Goal: Transaction & Acquisition: Purchase product/service

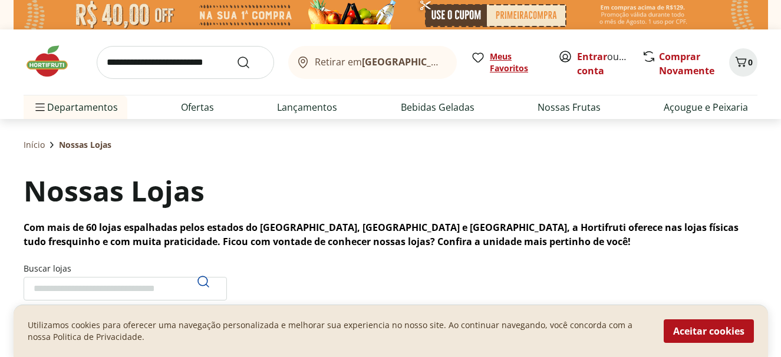
click at [498, 57] on span "Meus Favoritos" at bounding box center [517, 63] width 54 height 24
click at [680, 62] on link "Comprar Novamente" at bounding box center [686, 63] width 55 height 27
click at [200, 107] on link "Ofertas" at bounding box center [197, 107] width 33 height 14
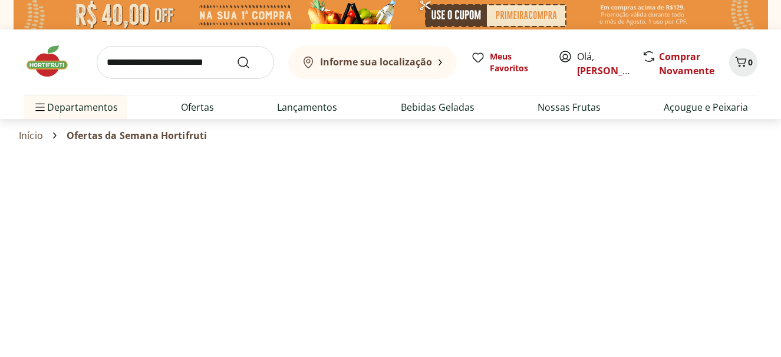
select select "**********"
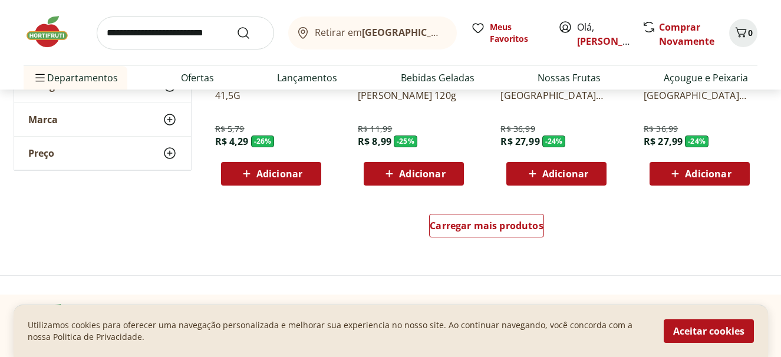
scroll to position [818, 0]
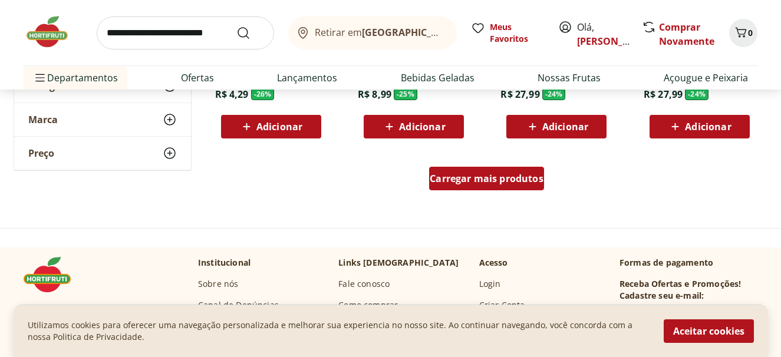
click at [490, 177] on span "Carregar mais produtos" at bounding box center [487, 178] width 114 height 9
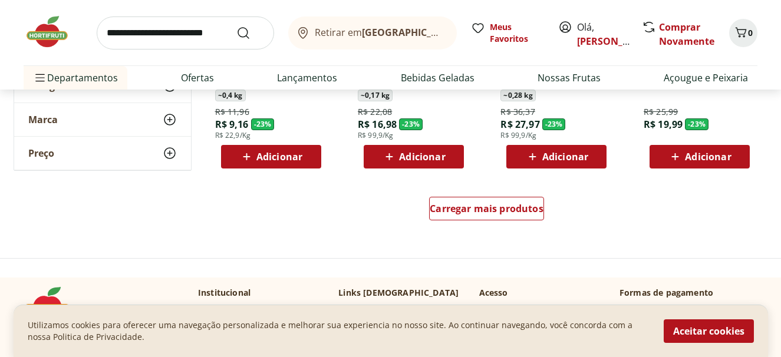
scroll to position [1561, 0]
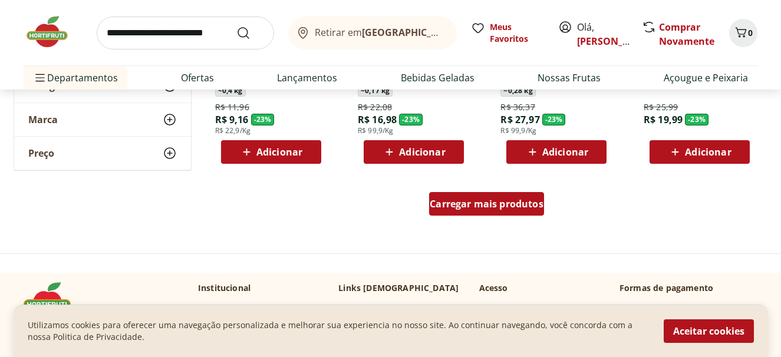
click at [495, 205] on span "Carregar mais produtos" at bounding box center [487, 203] width 114 height 9
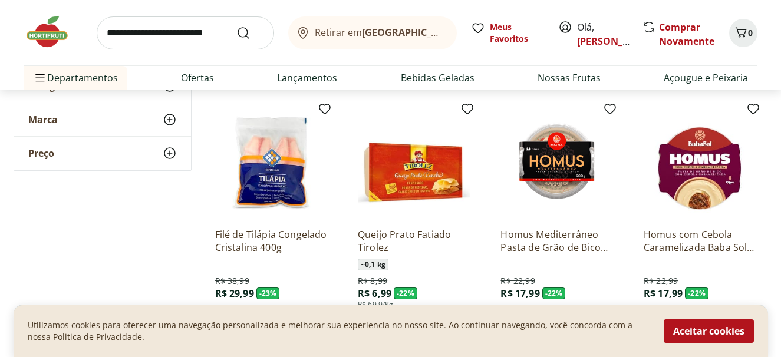
scroll to position [1687, 0]
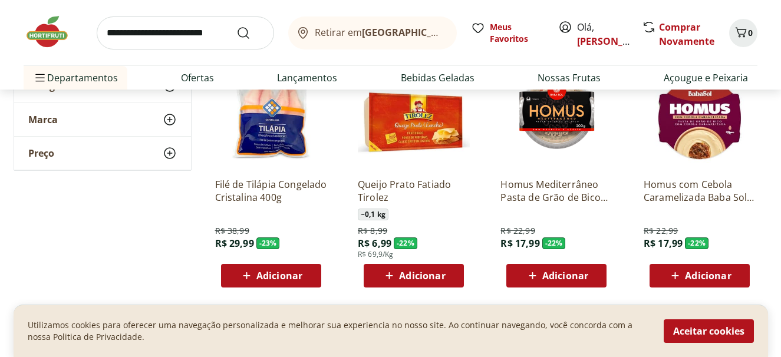
click at [569, 275] on span "Adicionar" at bounding box center [565, 275] width 46 height 9
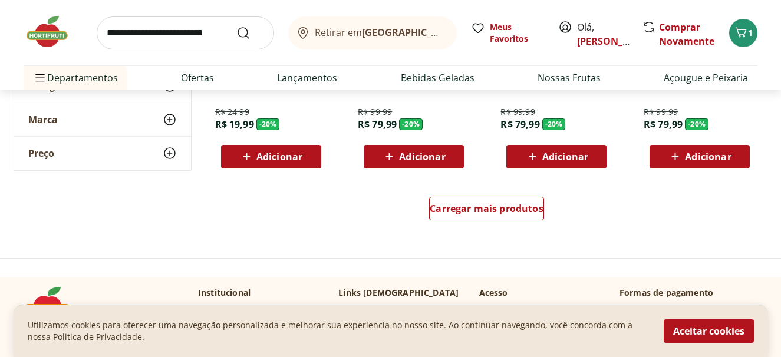
scroll to position [2331, 0]
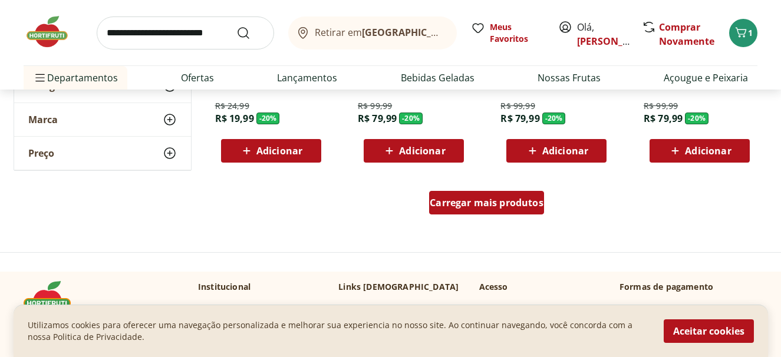
click at [490, 198] on span "Carregar mais produtos" at bounding box center [487, 202] width 114 height 9
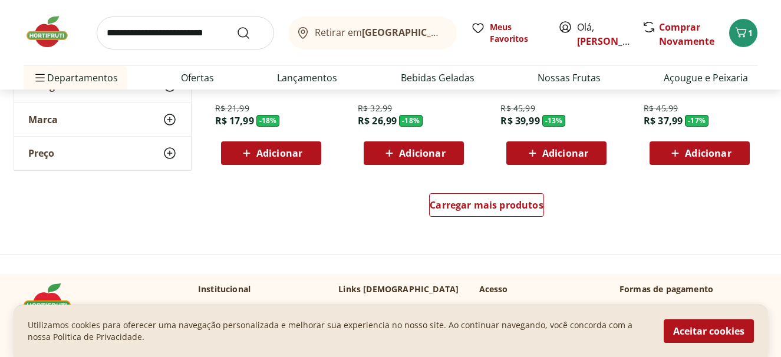
scroll to position [3105, 0]
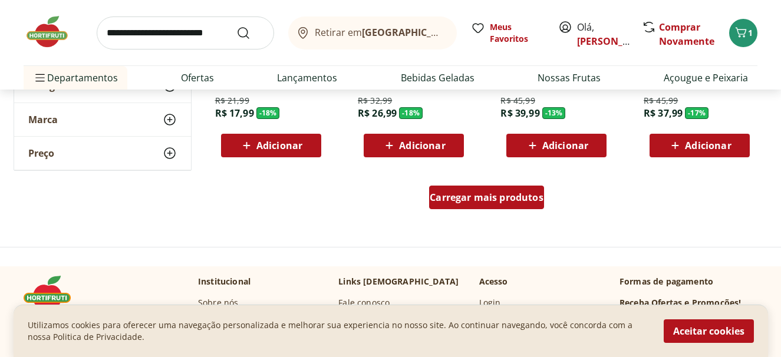
click at [516, 200] on span "Carregar mais produtos" at bounding box center [487, 197] width 114 height 9
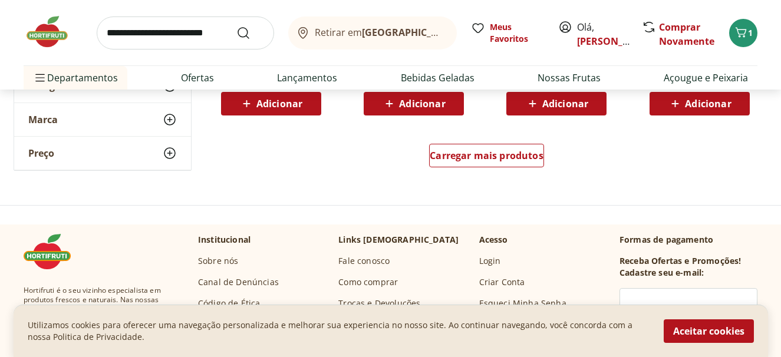
scroll to position [3934, 0]
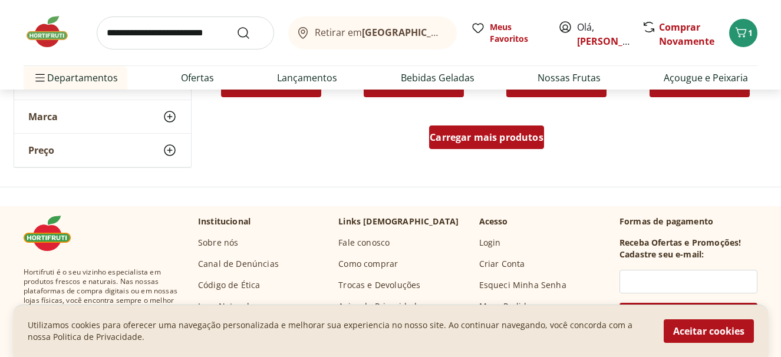
click at [489, 139] on span "Carregar mais produtos" at bounding box center [487, 137] width 114 height 9
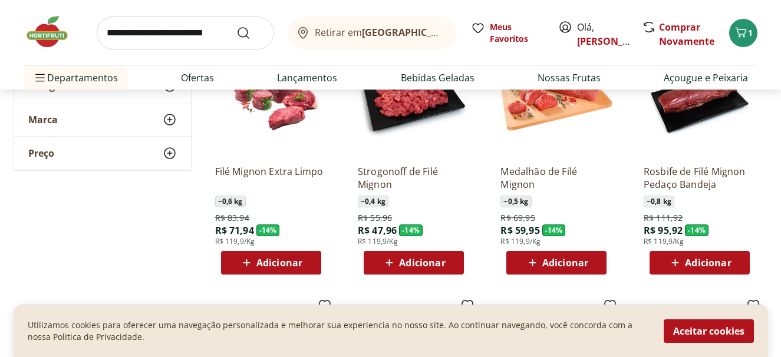
scroll to position [4017, 0]
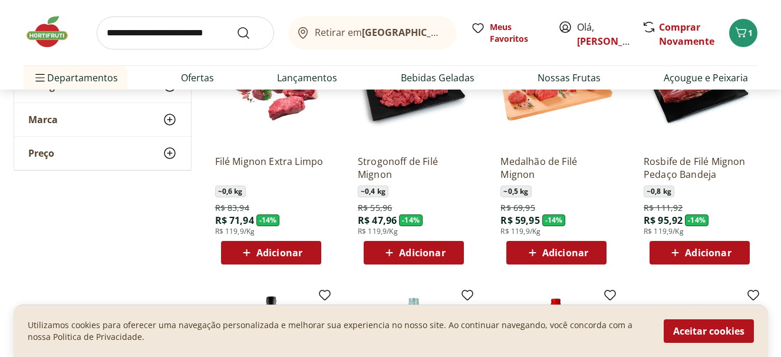
click at [271, 248] on span "Adicionar" at bounding box center [279, 252] width 46 height 9
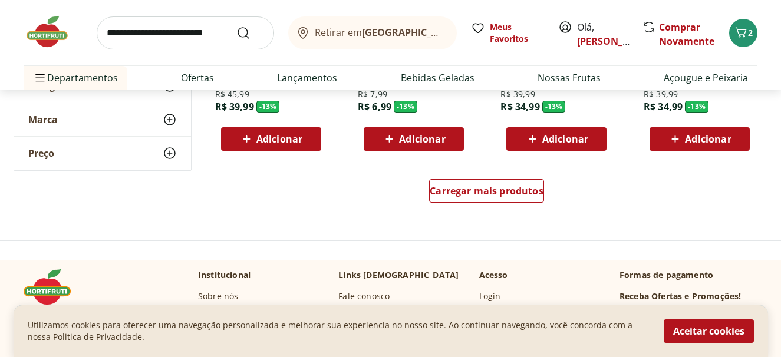
scroll to position [4659, 0]
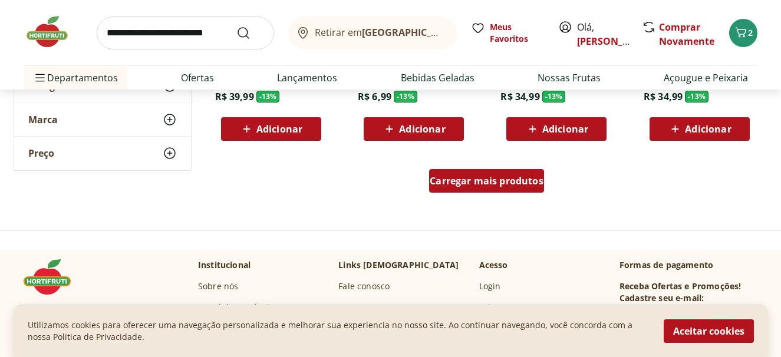
click at [467, 183] on span "Carregar mais produtos" at bounding box center [487, 180] width 114 height 9
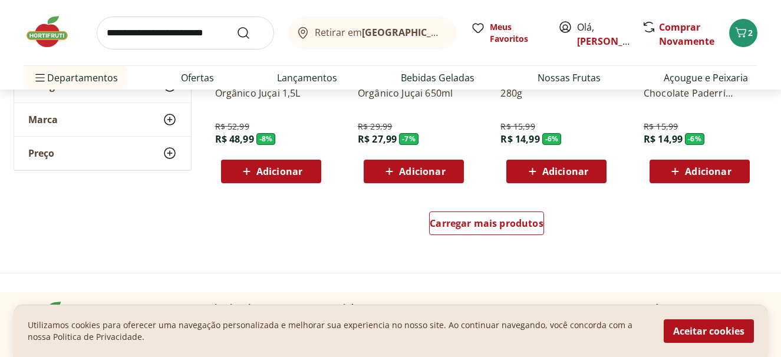
scroll to position [5397, 0]
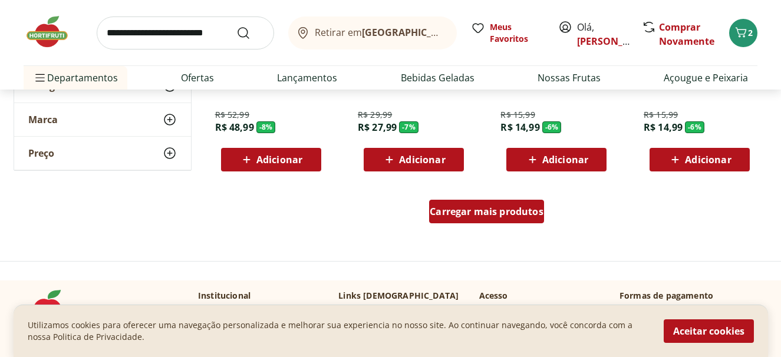
click at [498, 208] on span "Carregar mais produtos" at bounding box center [487, 211] width 114 height 9
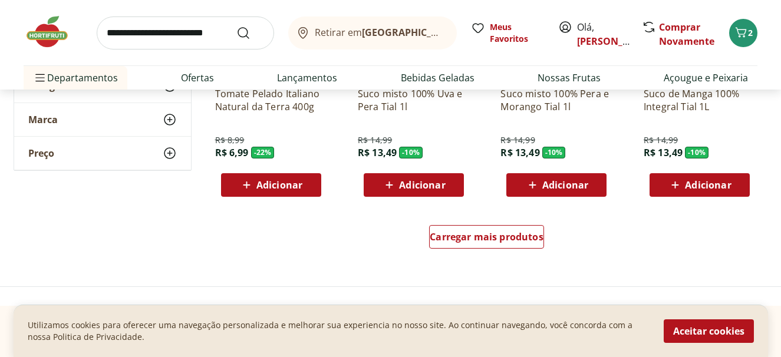
scroll to position [6154, 0]
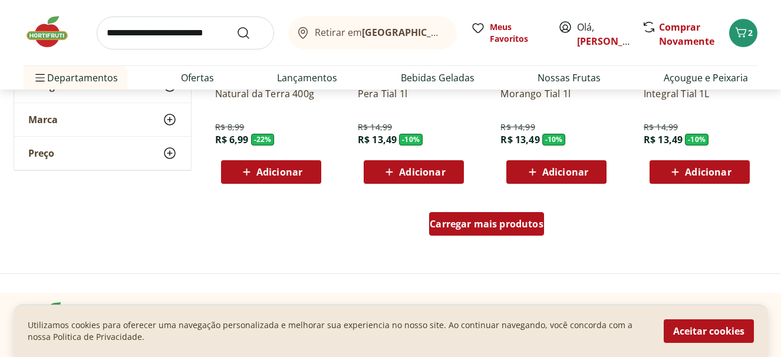
click at [489, 226] on span "Carregar mais produtos" at bounding box center [487, 223] width 114 height 9
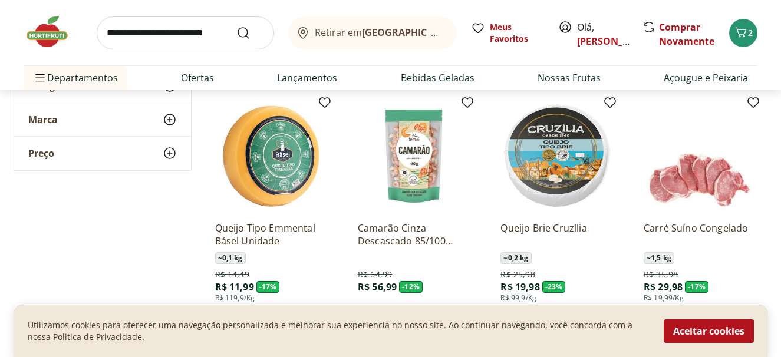
scroll to position [2378, 0]
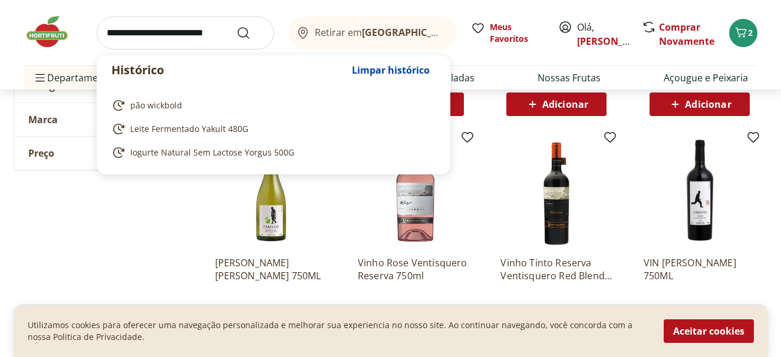
click at [161, 33] on input "search" at bounding box center [185, 33] width 177 height 33
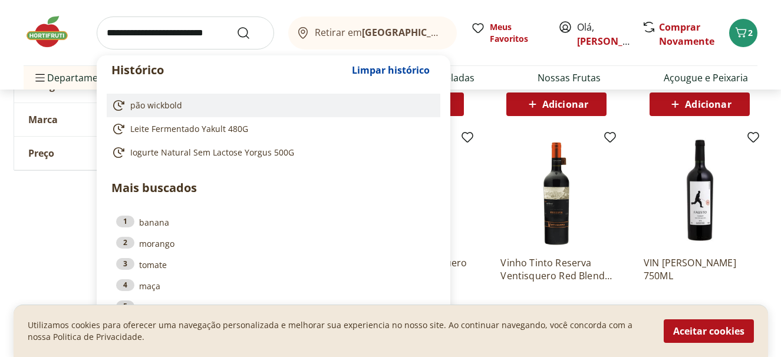
click at [159, 106] on span "pão wickbold" at bounding box center [156, 106] width 52 height 12
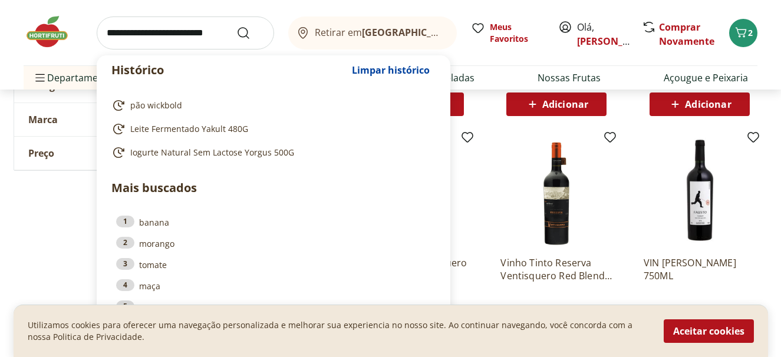
type input "**********"
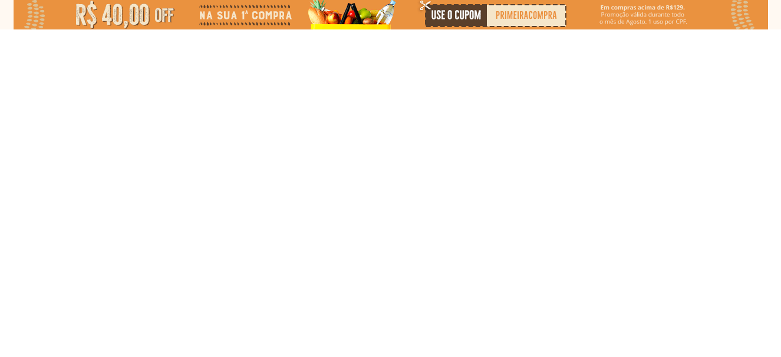
select select "**********"
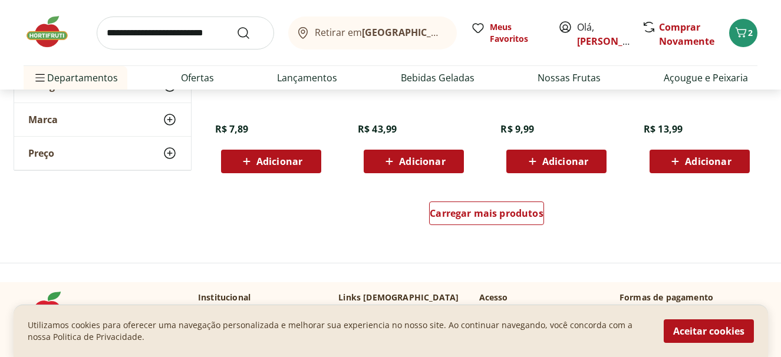
scroll to position [834, 0]
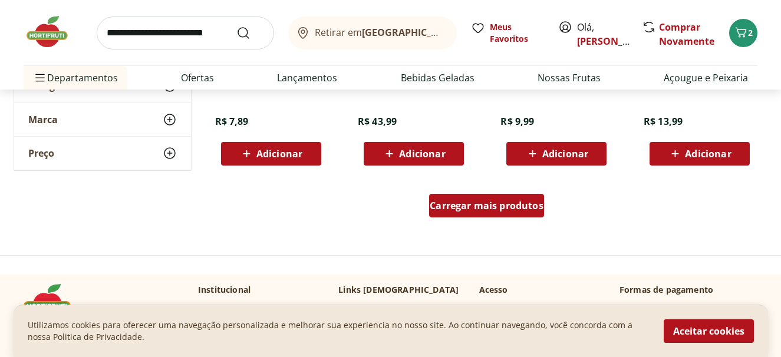
click at [475, 206] on span "Carregar mais produtos" at bounding box center [487, 205] width 114 height 9
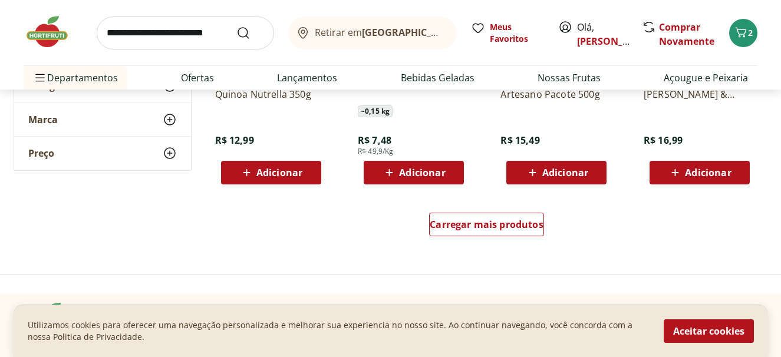
scroll to position [1588, 0]
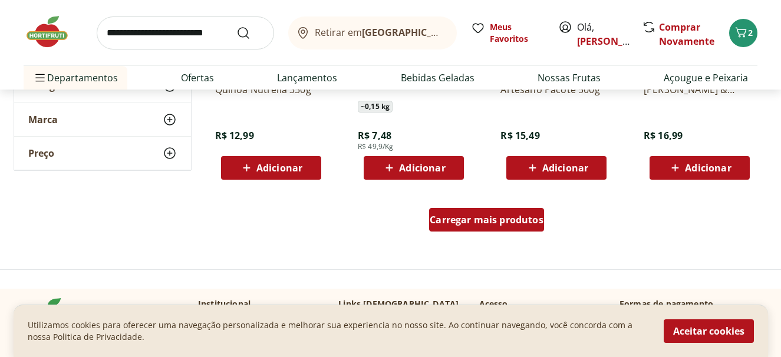
click at [499, 218] on span "Carregar mais produtos" at bounding box center [487, 219] width 114 height 9
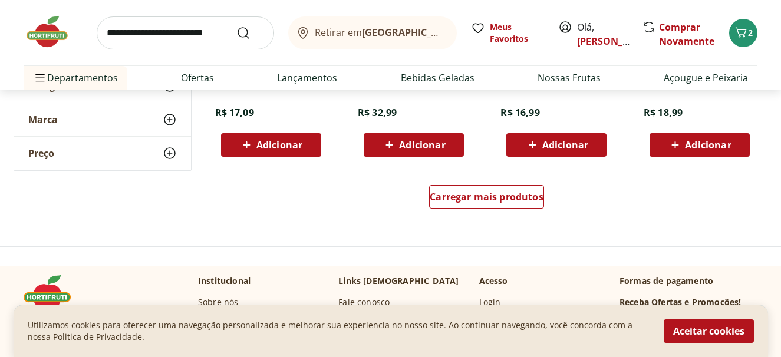
scroll to position [2392, 0]
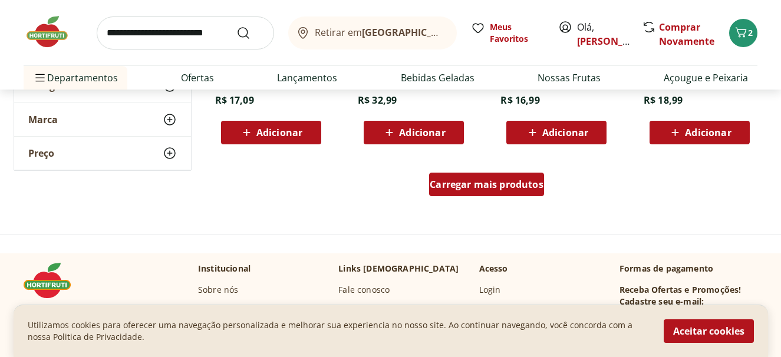
click at [480, 182] on span "Carregar mais produtos" at bounding box center [487, 184] width 114 height 9
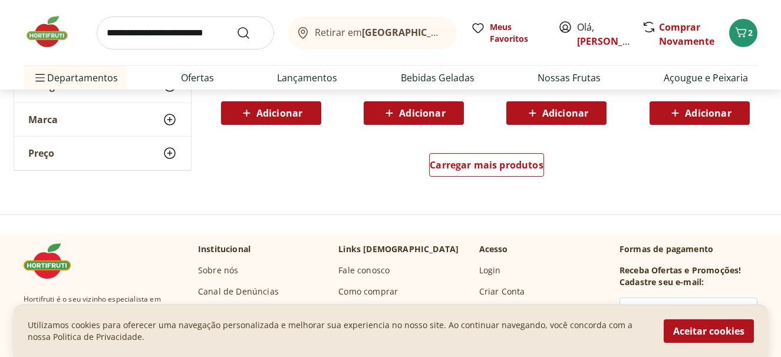
scroll to position [3204, 0]
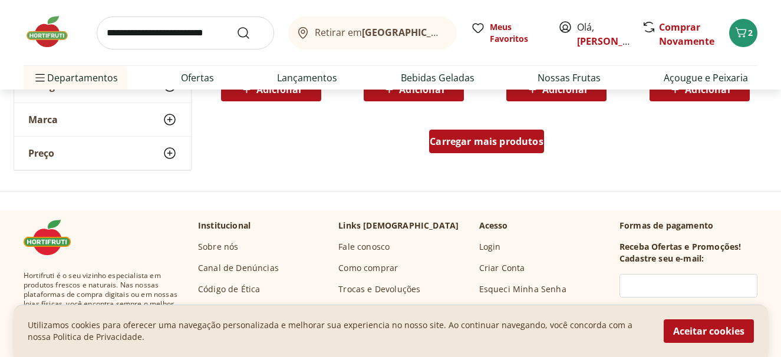
click at [483, 142] on span "Carregar mais produtos" at bounding box center [487, 141] width 114 height 9
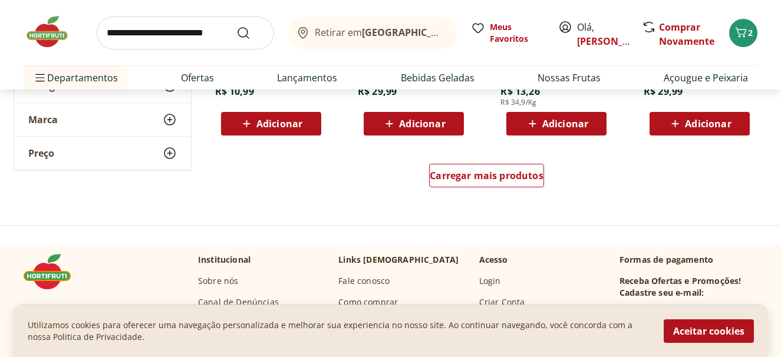
scroll to position [3948, 0]
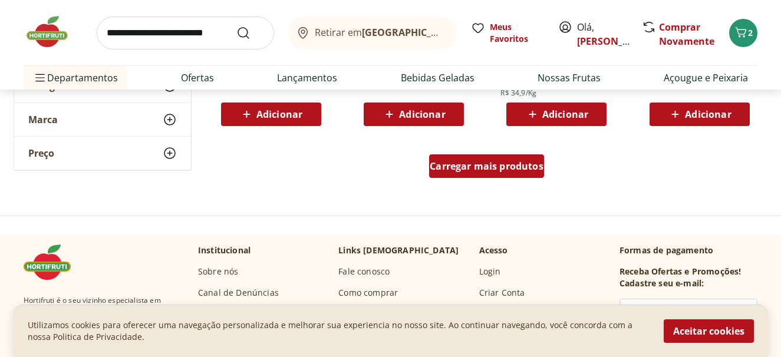
click at [473, 166] on span "Carregar mais produtos" at bounding box center [487, 166] width 114 height 9
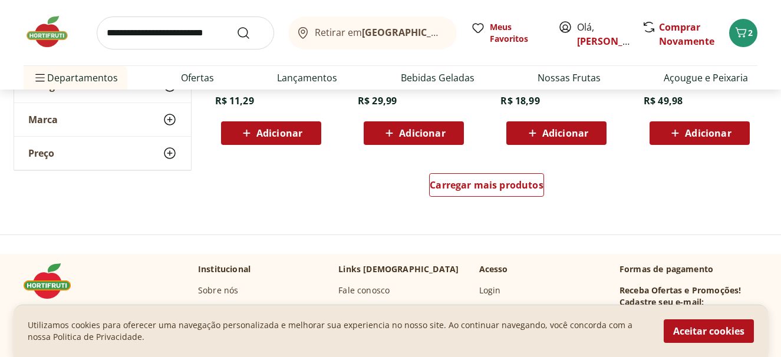
scroll to position [4730, 0]
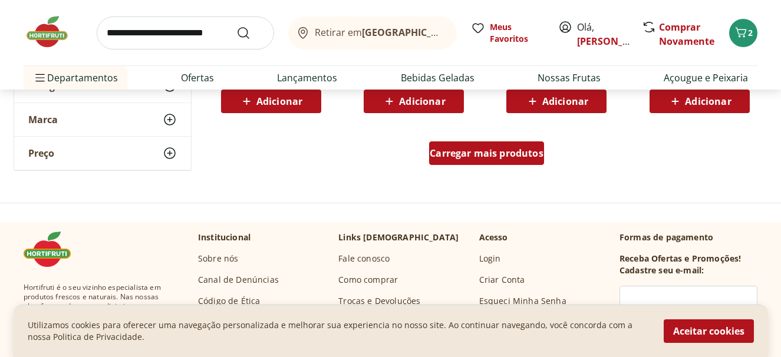
click at [506, 152] on span "Carregar mais produtos" at bounding box center [487, 153] width 114 height 9
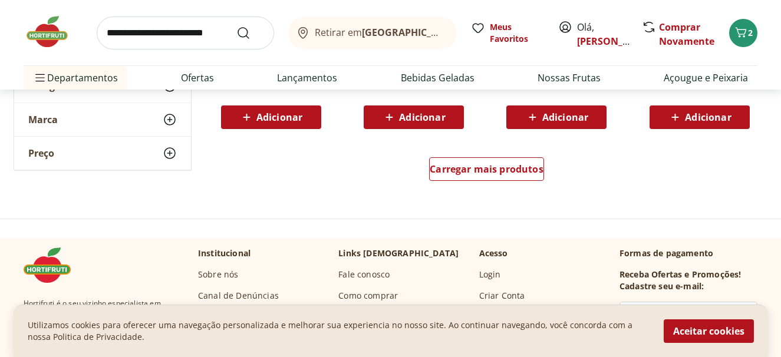
scroll to position [5495, 0]
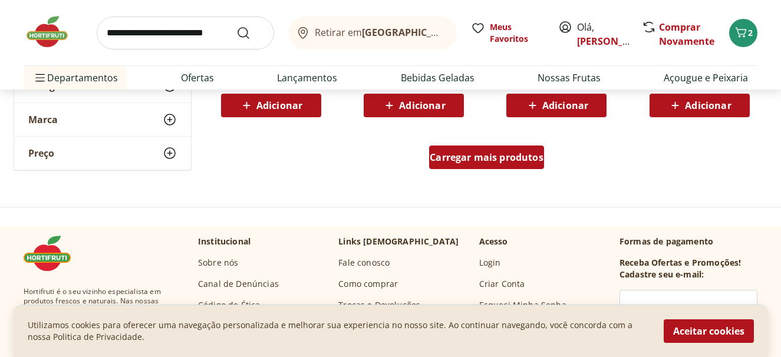
click at [468, 161] on span "Carregar mais produtos" at bounding box center [487, 157] width 114 height 9
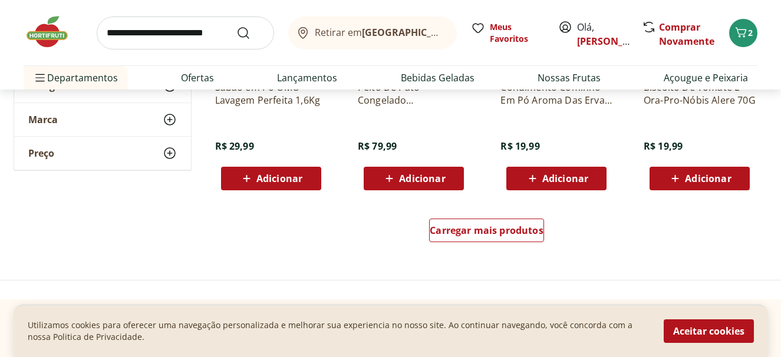
scroll to position [6151, 0]
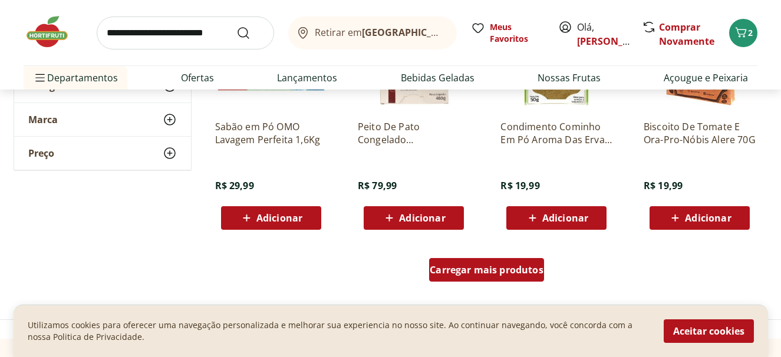
click at [519, 268] on span "Carregar mais produtos" at bounding box center [487, 269] width 114 height 9
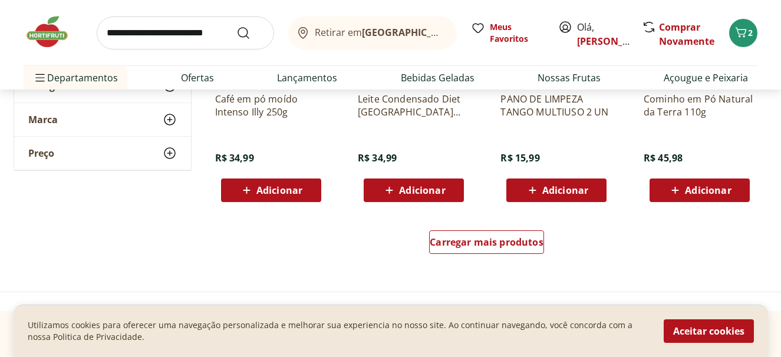
scroll to position [6991, 0]
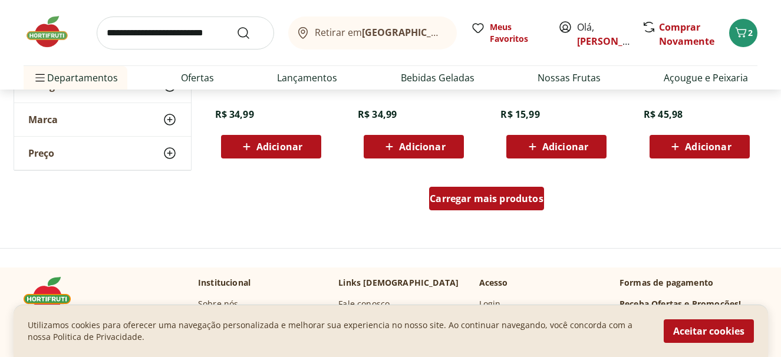
click at [515, 197] on span "Carregar mais produtos" at bounding box center [487, 198] width 114 height 9
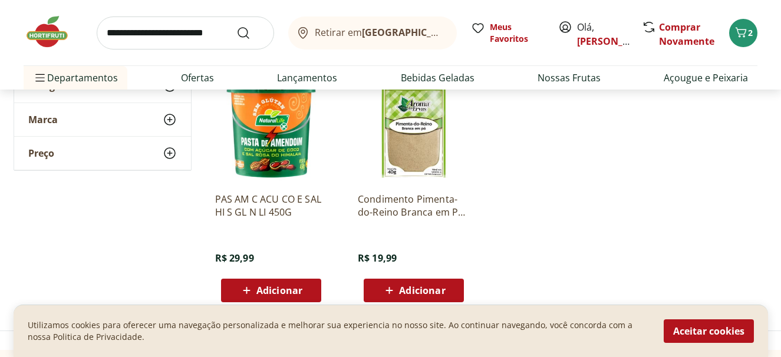
scroll to position [7372, 0]
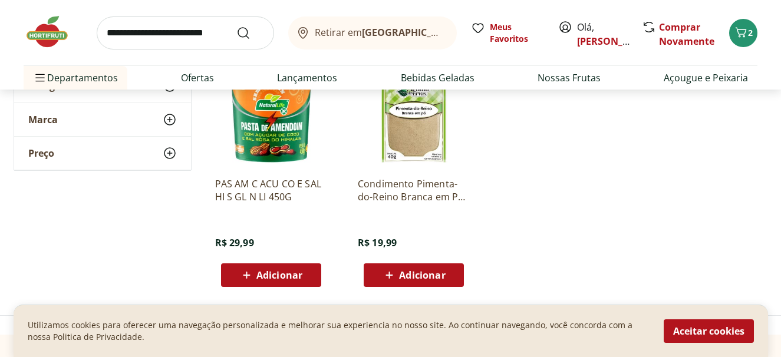
click at [140, 37] on input "search" at bounding box center [185, 33] width 177 height 33
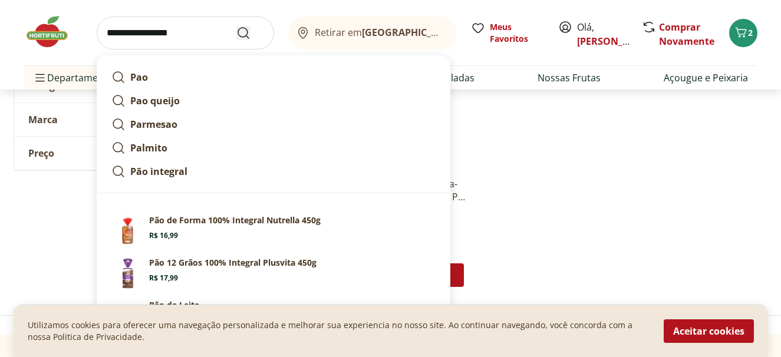
type input "**********"
click at [243, 32] on icon "Submit Search" at bounding box center [243, 33] width 14 height 14
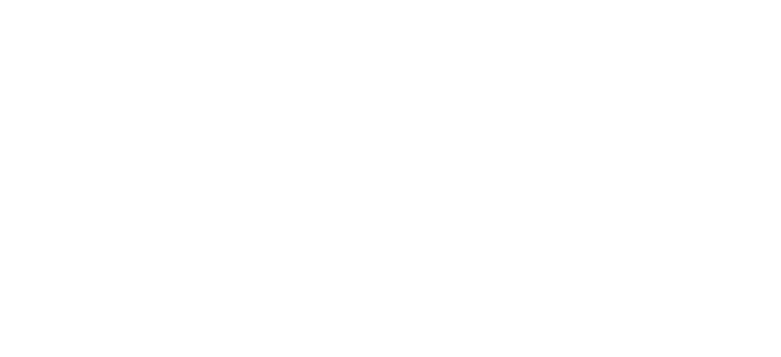
select select "**********"
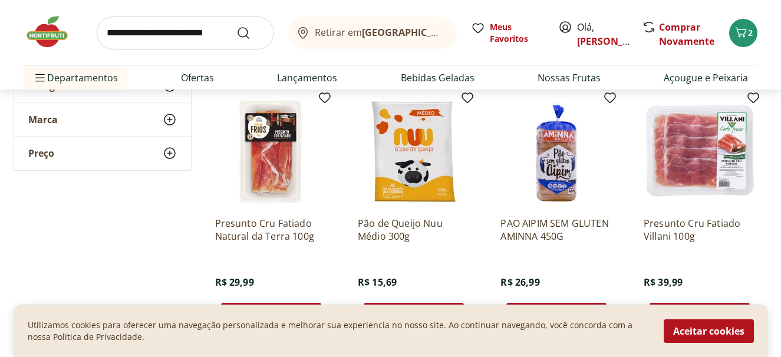
scroll to position [3695, 0]
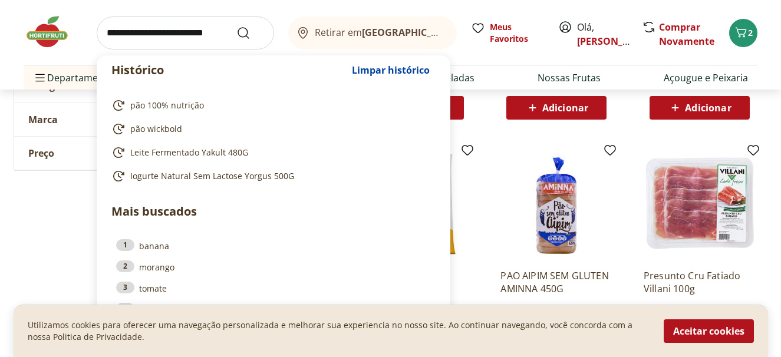
click at [158, 30] on input "search" at bounding box center [185, 33] width 177 height 33
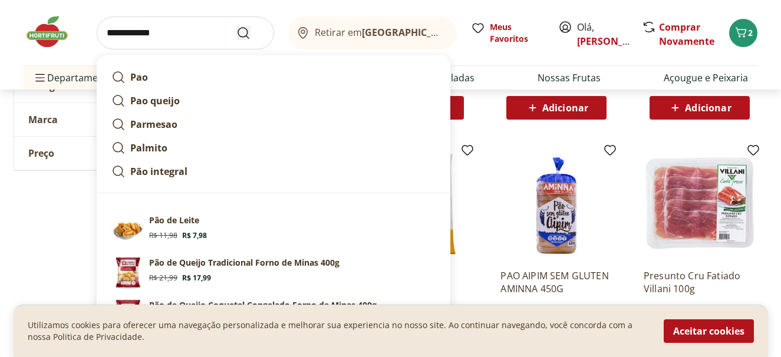
type input "**********"
click at [242, 31] on icon "Submit Search" at bounding box center [243, 33] width 14 height 14
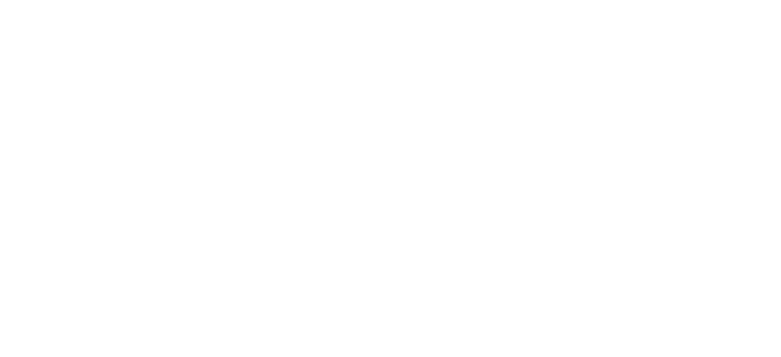
select select "**********"
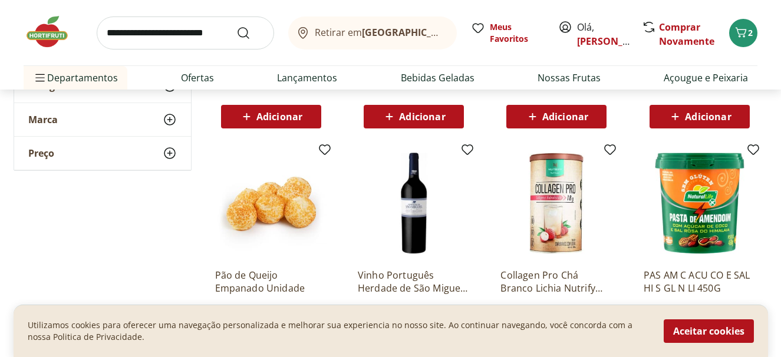
scroll to position [7068, 0]
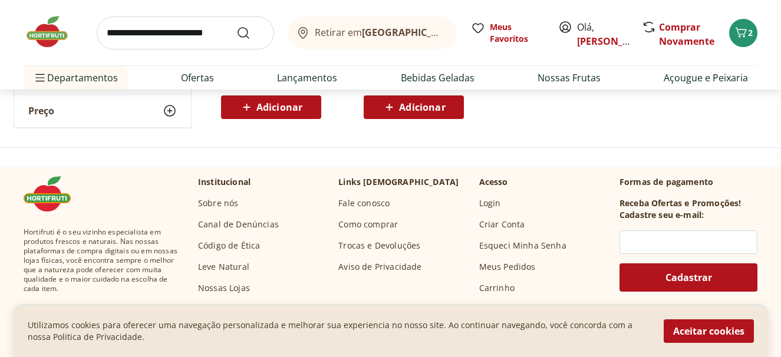
scroll to position [7563, 0]
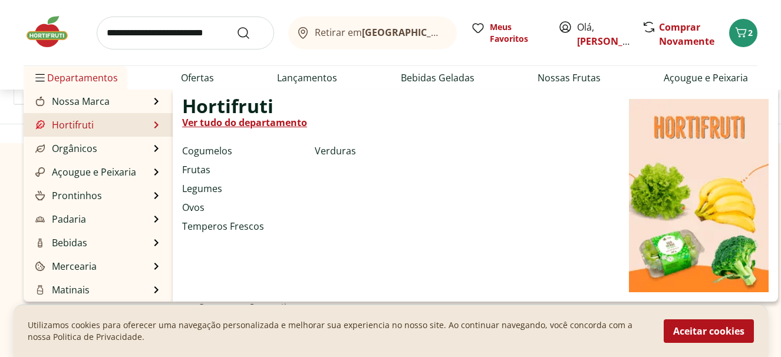
click at [77, 123] on link "Hortifruti" at bounding box center [63, 125] width 61 height 14
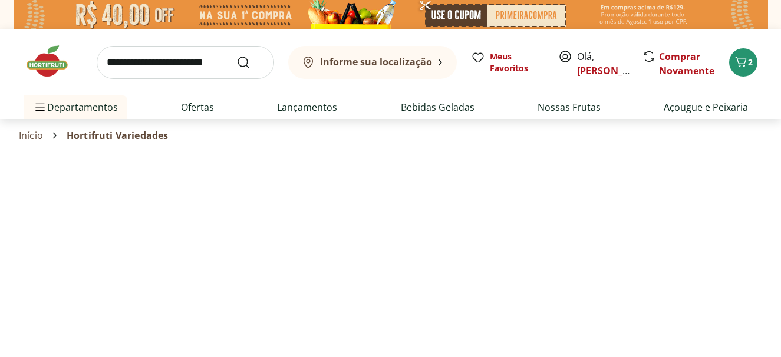
select select "**********"
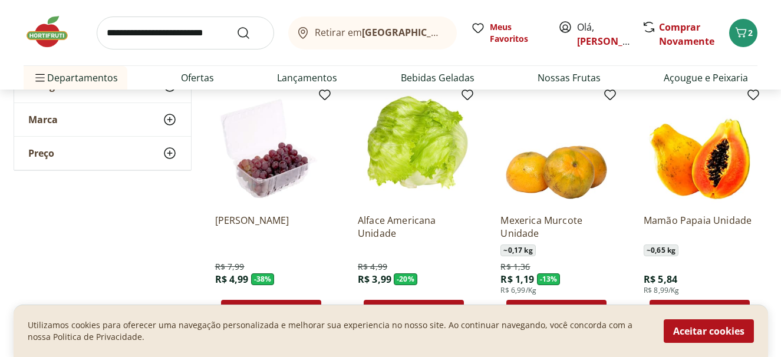
scroll to position [409, 0]
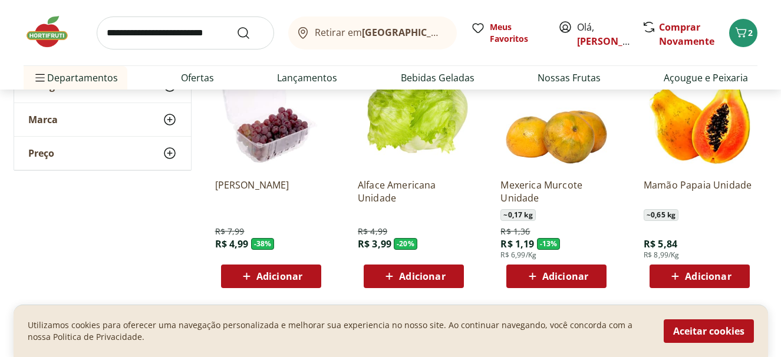
click at [686, 276] on span "Adicionar" at bounding box center [708, 276] width 46 height 9
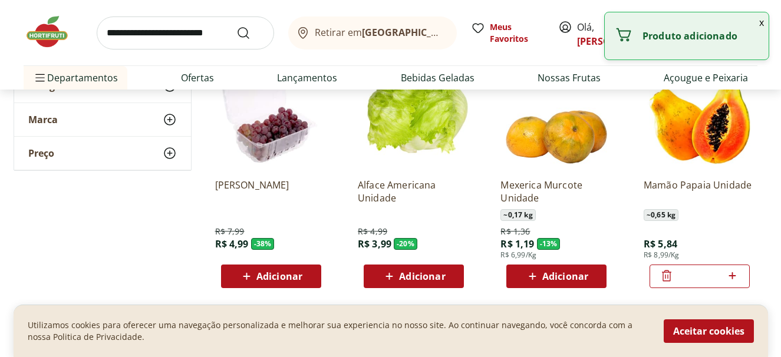
click at [732, 274] on icon at bounding box center [732, 276] width 15 height 14
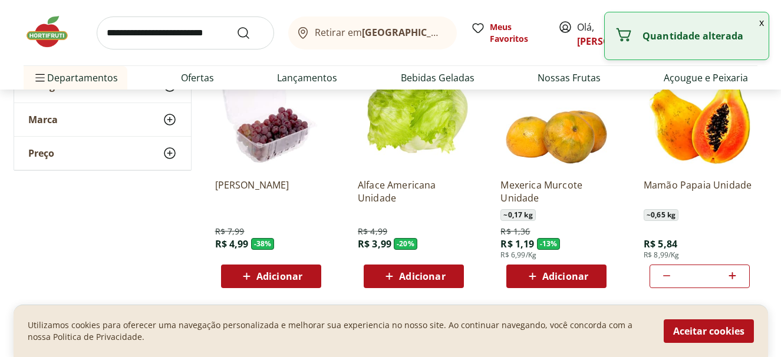
type input "*"
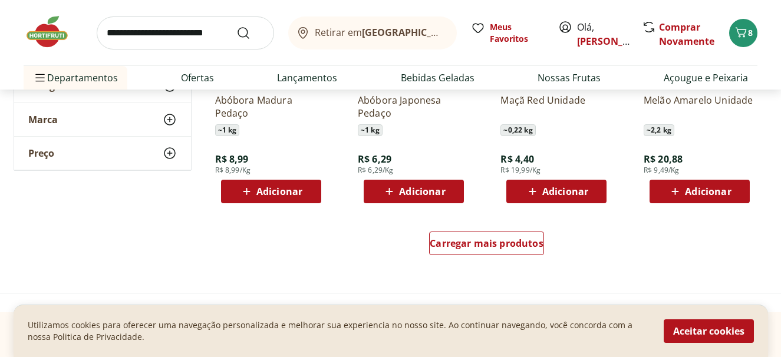
scroll to position [782, 0]
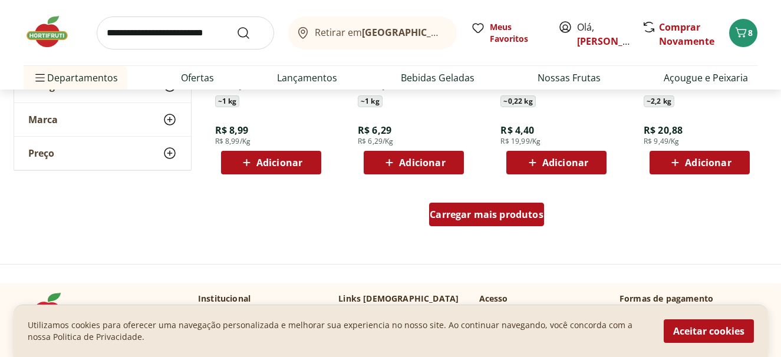
click at [502, 215] on span "Carregar mais produtos" at bounding box center [487, 214] width 114 height 9
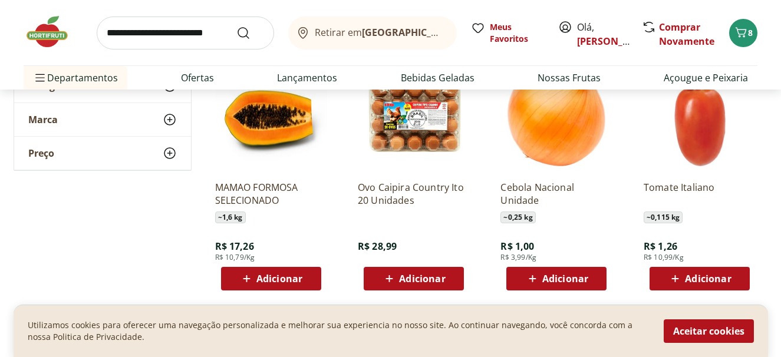
scroll to position [920, 0]
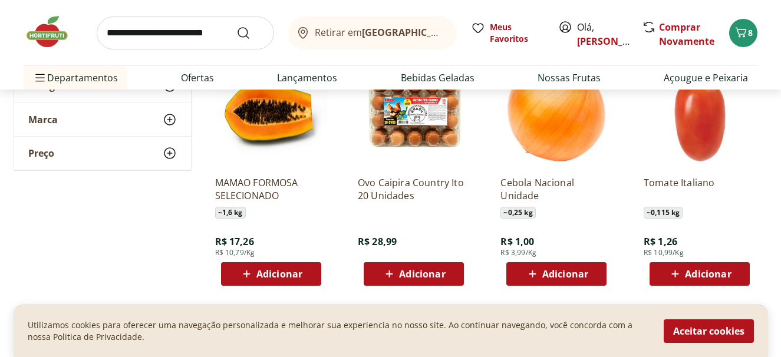
click at [708, 274] on span "Adicionar" at bounding box center [708, 273] width 46 height 9
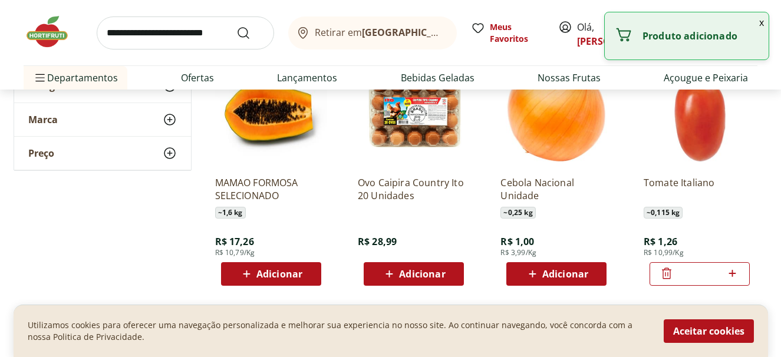
click at [732, 272] on icon at bounding box center [732, 273] width 15 height 14
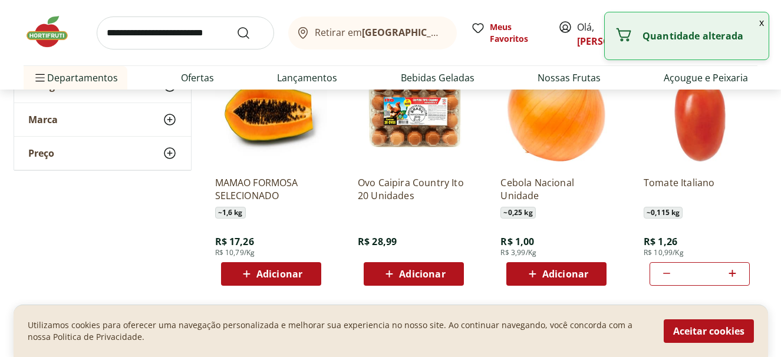
click at [732, 272] on icon at bounding box center [732, 273] width 15 height 14
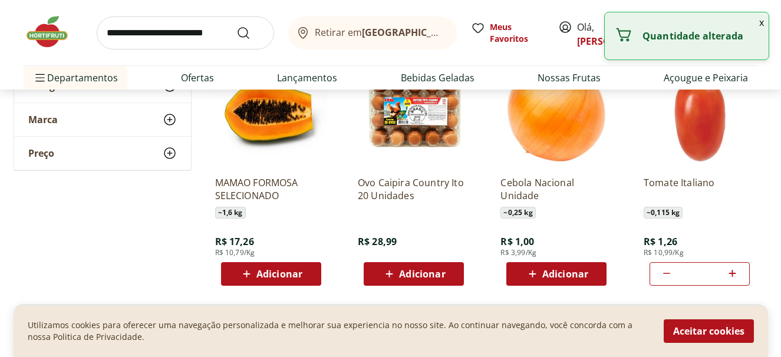
type input "**"
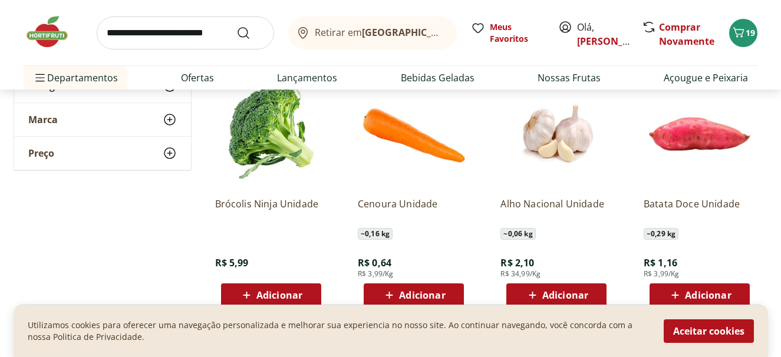
scroll to position [1168, 0]
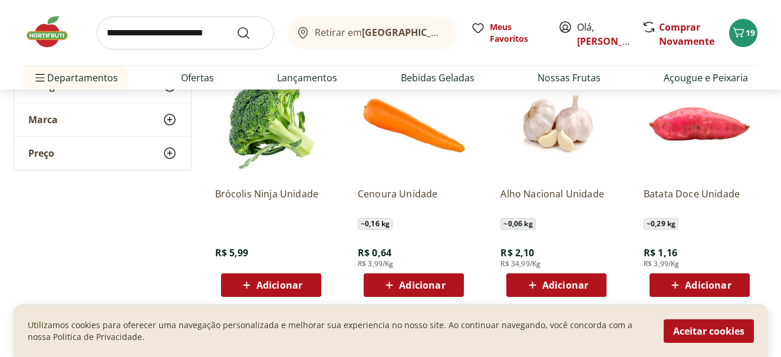
click at [409, 281] on span "Adicionar" at bounding box center [422, 285] width 46 height 9
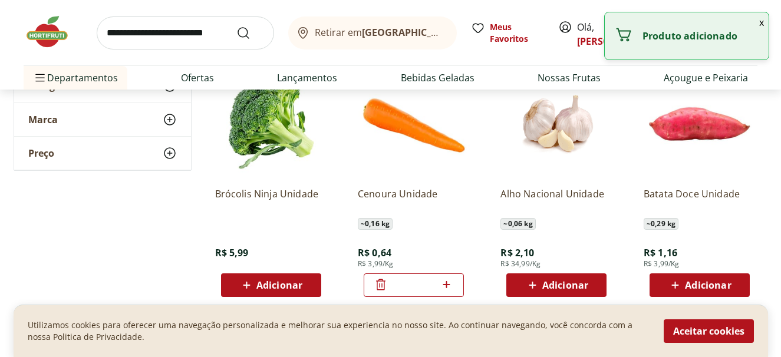
click at [447, 285] on icon at bounding box center [446, 284] width 7 height 7
type input "*"
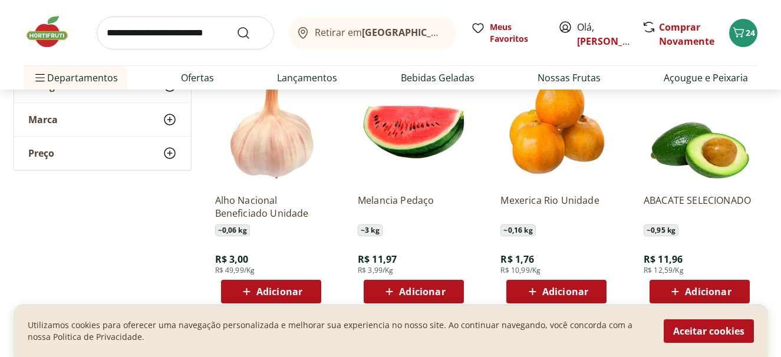
scroll to position [1426, 0]
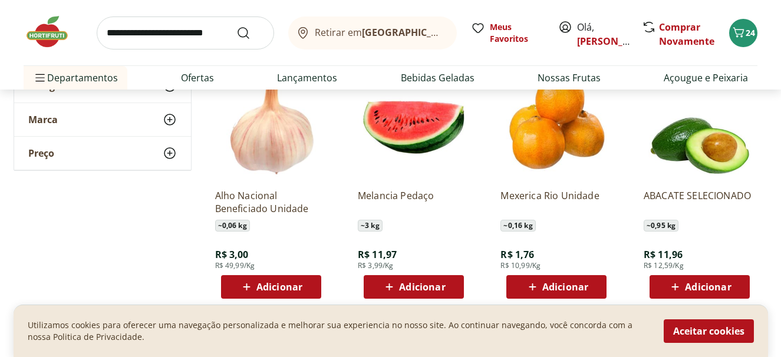
click at [555, 287] on span "Adicionar" at bounding box center [565, 286] width 46 height 9
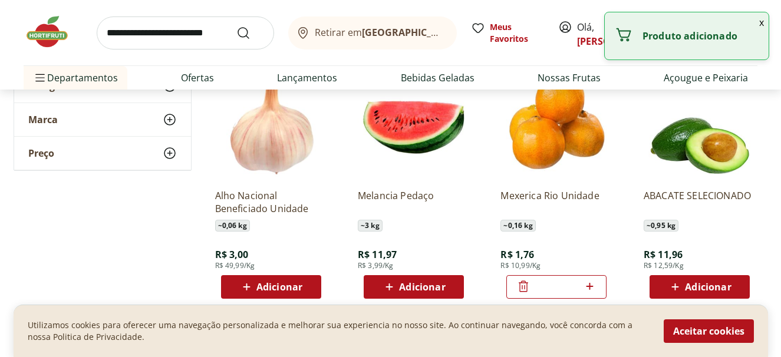
click at [589, 284] on icon at bounding box center [589, 286] width 15 height 14
type input "*"
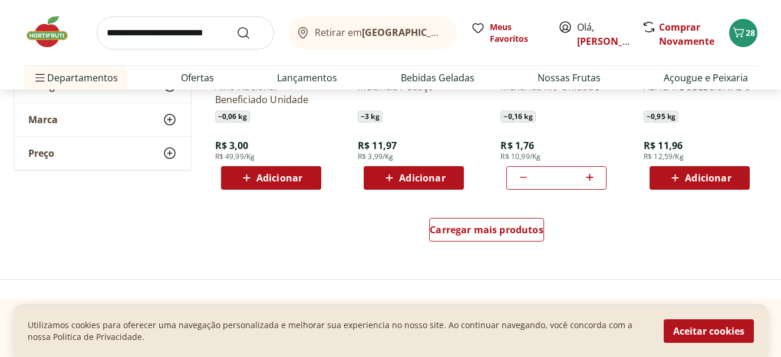
scroll to position [1545, 0]
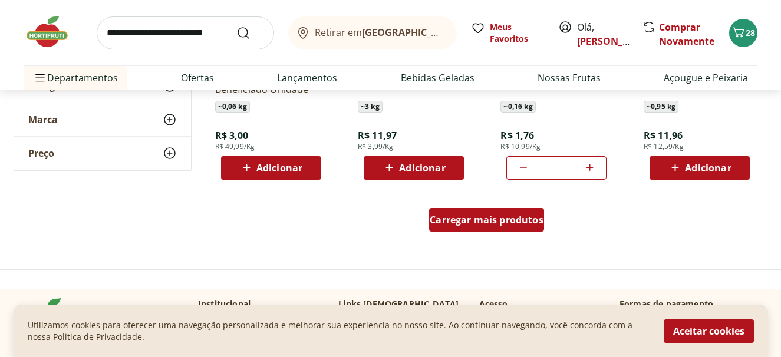
click at [525, 219] on span "Carregar mais produtos" at bounding box center [487, 219] width 114 height 9
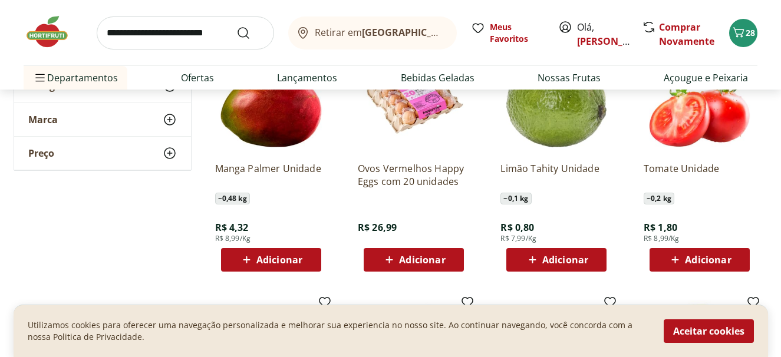
scroll to position [1709, 0]
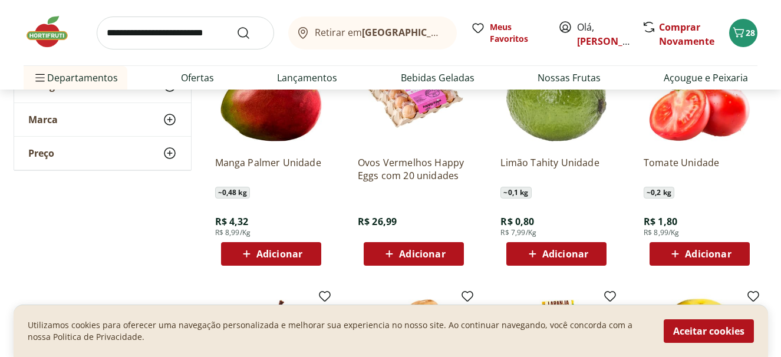
click at [252, 247] on icon at bounding box center [246, 254] width 15 height 14
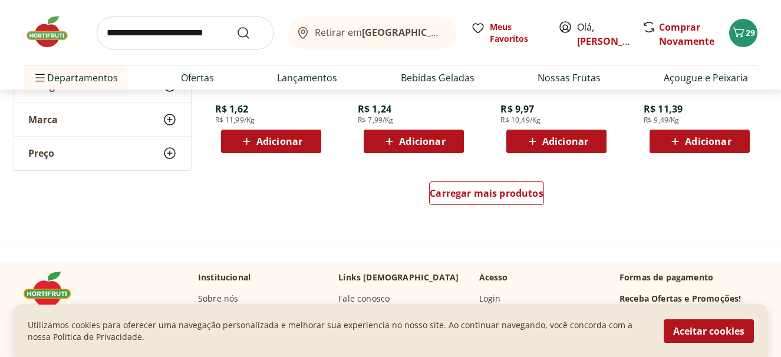
scroll to position [2353, 0]
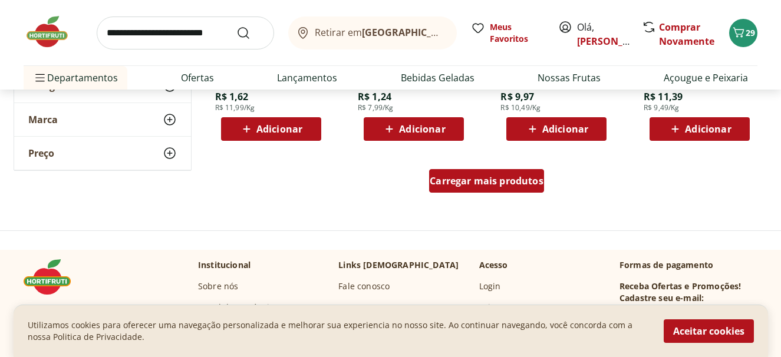
click at [483, 180] on span "Carregar mais produtos" at bounding box center [487, 180] width 114 height 9
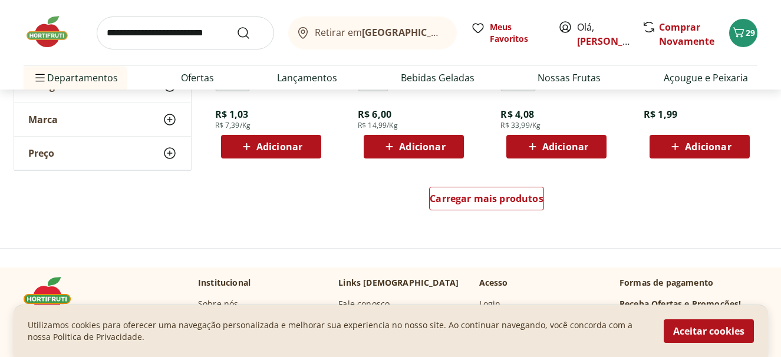
scroll to position [3135, 0]
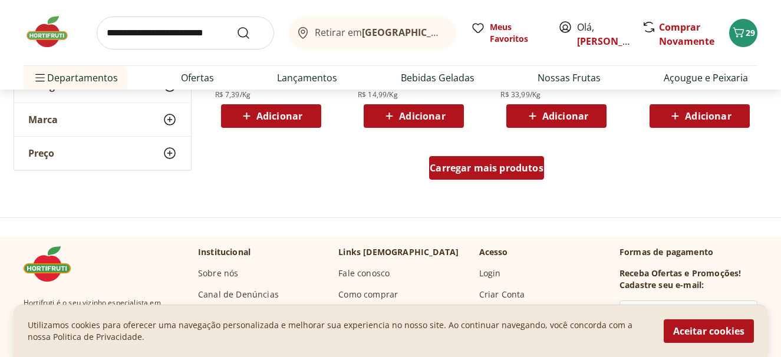
click at [503, 167] on span "Carregar mais produtos" at bounding box center [487, 167] width 114 height 9
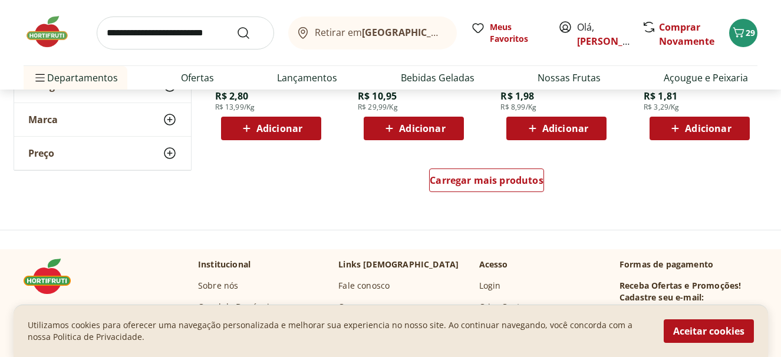
scroll to position [3900, 0]
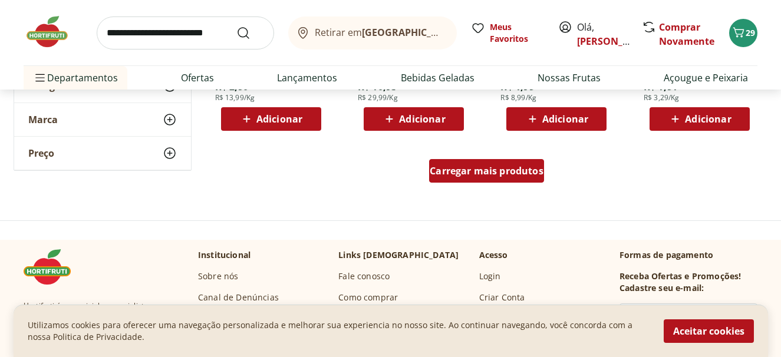
click at [490, 172] on span "Carregar mais produtos" at bounding box center [487, 170] width 114 height 9
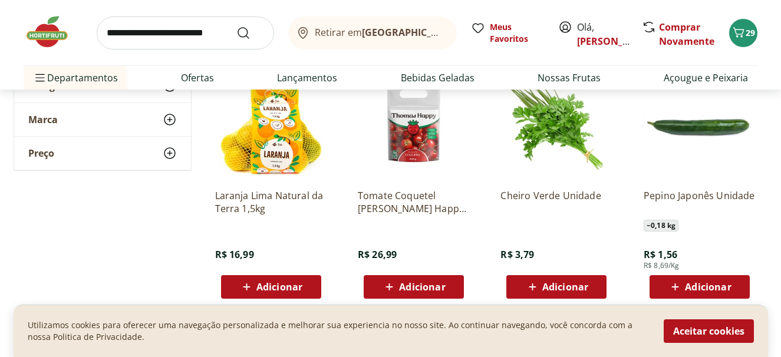
scroll to position [4553, 0]
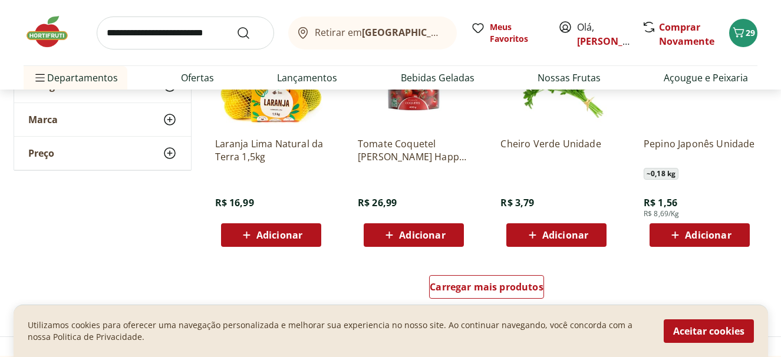
click at [414, 234] on span "Adicionar" at bounding box center [422, 235] width 46 height 9
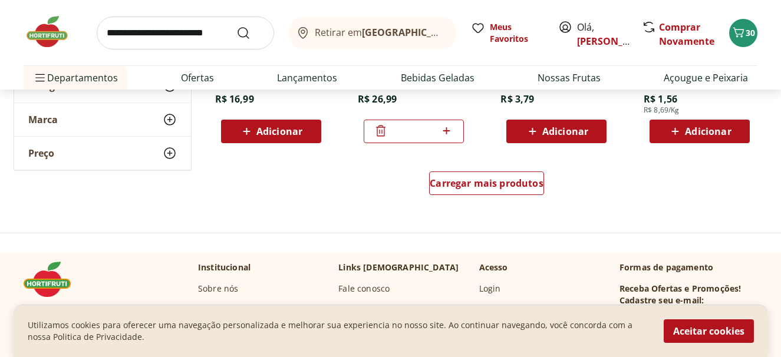
scroll to position [4688, 0]
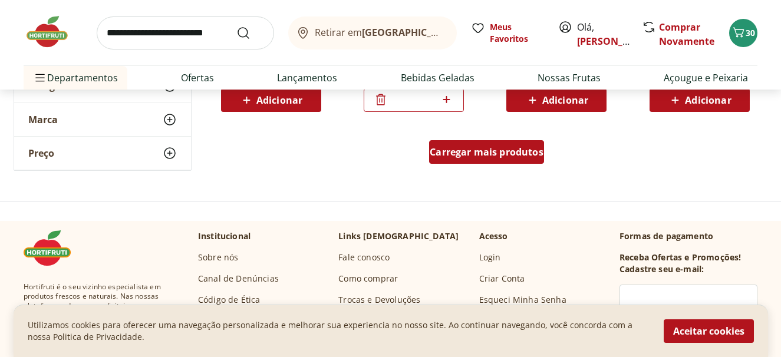
click at [508, 153] on span "Carregar mais produtos" at bounding box center [487, 151] width 114 height 9
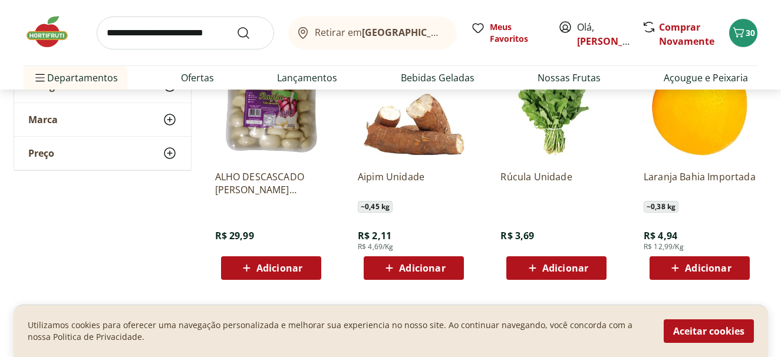
scroll to position [4793, 0]
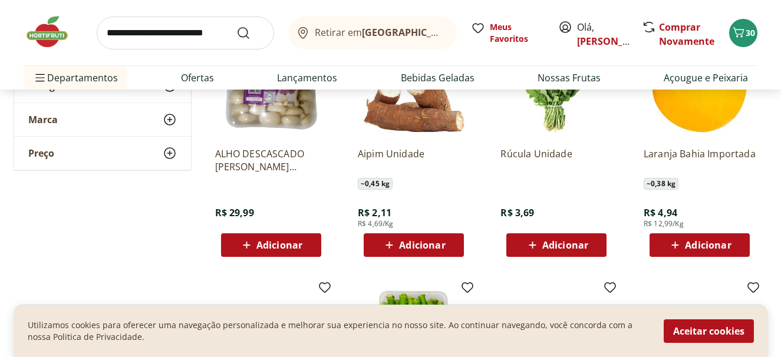
click at [717, 244] on span "Adicionar" at bounding box center [708, 245] width 46 height 9
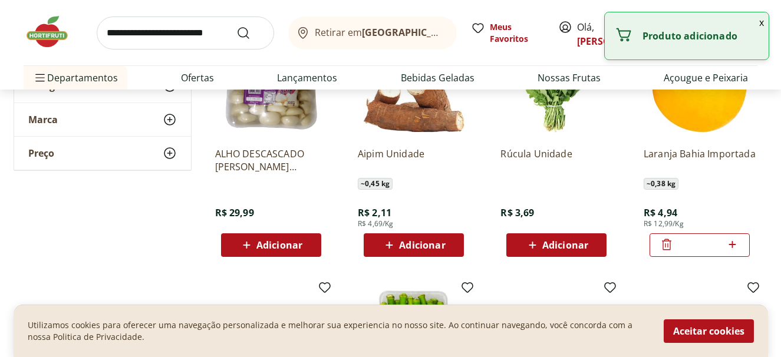
click at [732, 243] on icon at bounding box center [732, 245] width 15 height 14
type input "*"
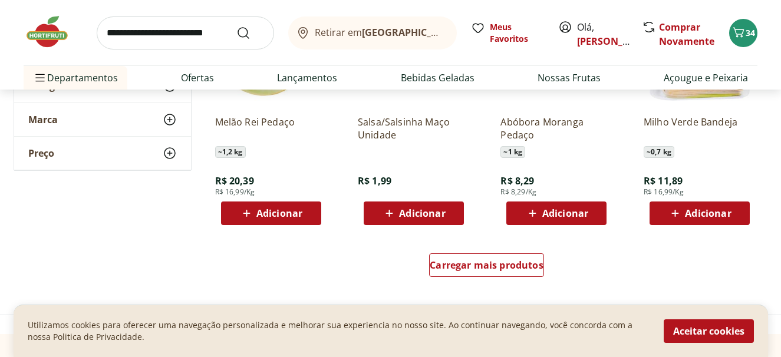
scroll to position [5414, 0]
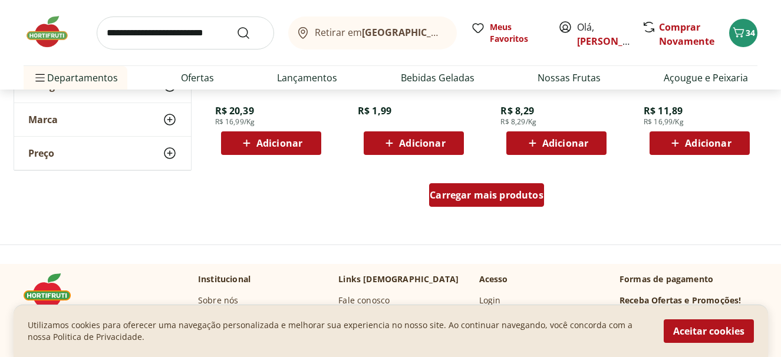
click at [505, 194] on span "Carregar mais produtos" at bounding box center [487, 194] width 114 height 9
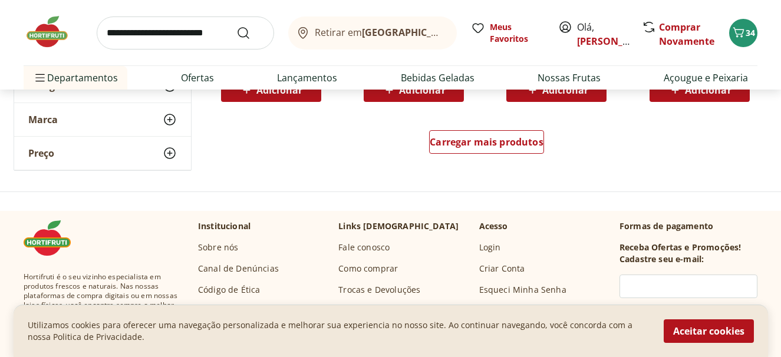
scroll to position [6249, 0]
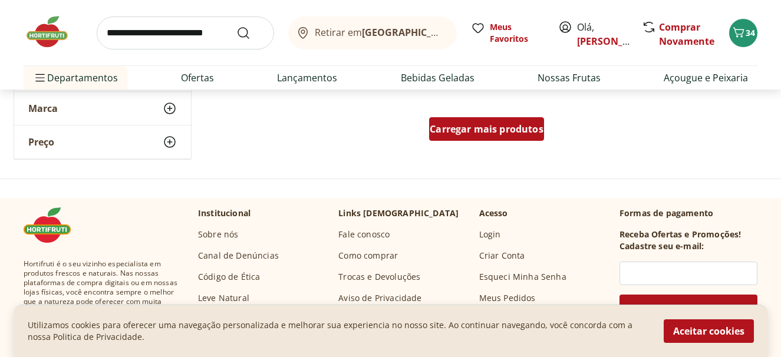
click at [495, 127] on span "Carregar mais produtos" at bounding box center [487, 128] width 114 height 9
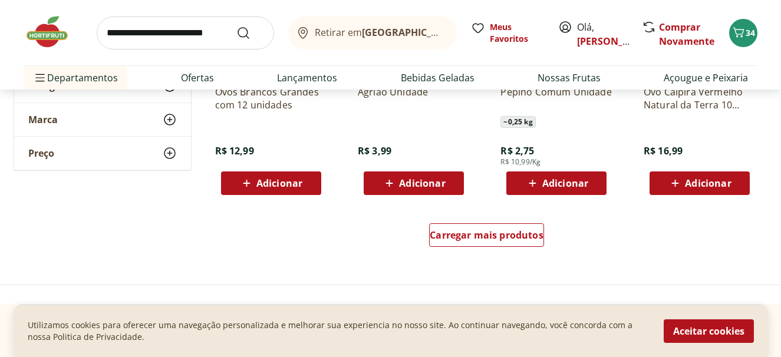
scroll to position [6925, 0]
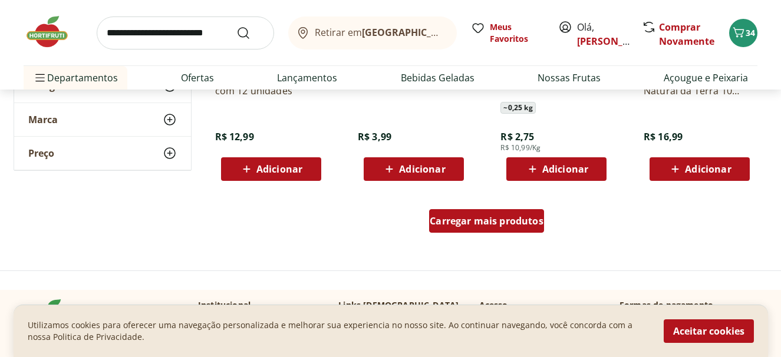
click at [488, 221] on span "Carregar mais produtos" at bounding box center [487, 220] width 114 height 9
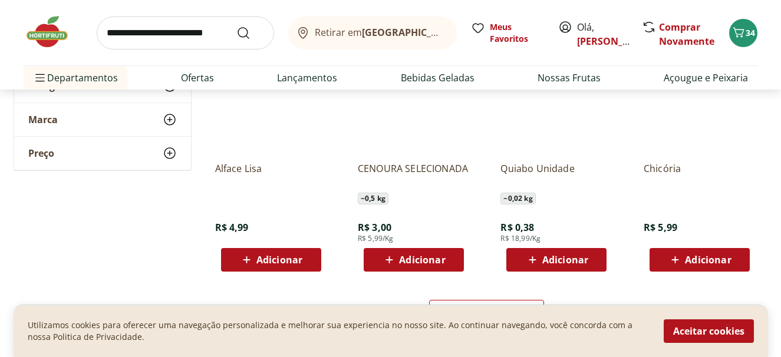
scroll to position [7619, 0]
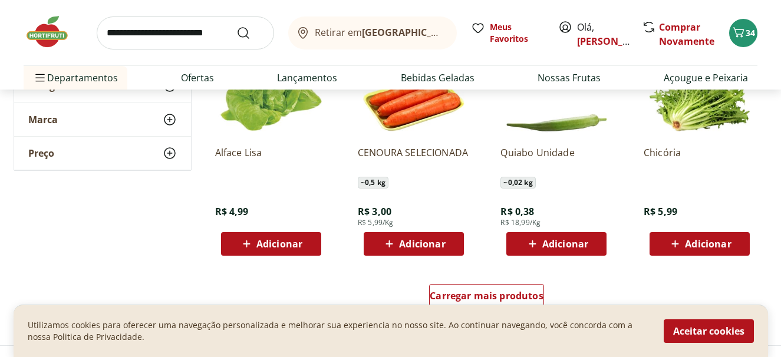
click at [284, 243] on span "Adicionar" at bounding box center [279, 243] width 46 height 9
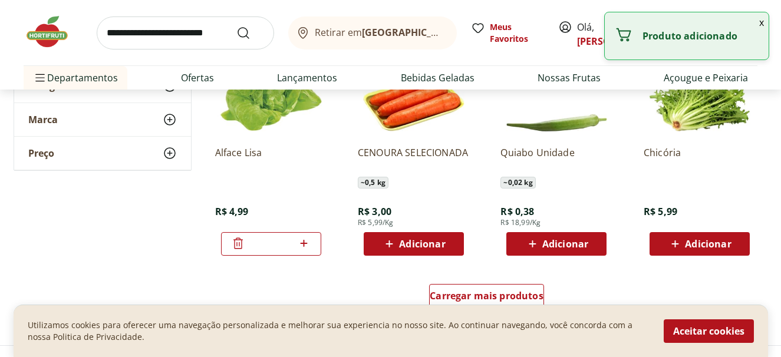
scroll to position [7745, 0]
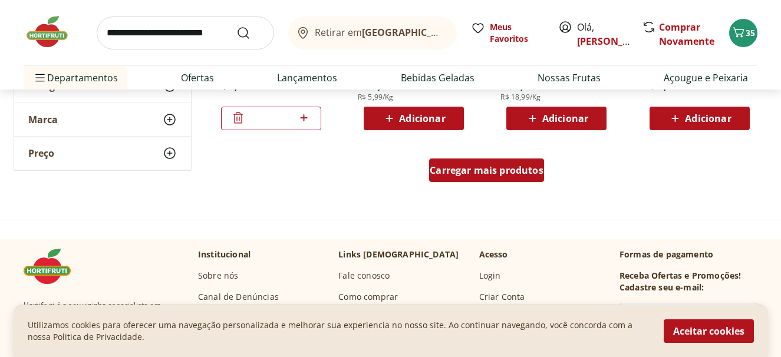
click at [525, 172] on span "Carregar mais produtos" at bounding box center [487, 170] width 114 height 9
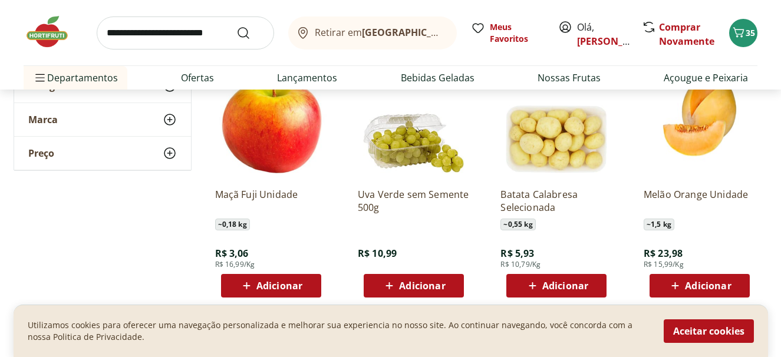
scroll to position [8121, 0]
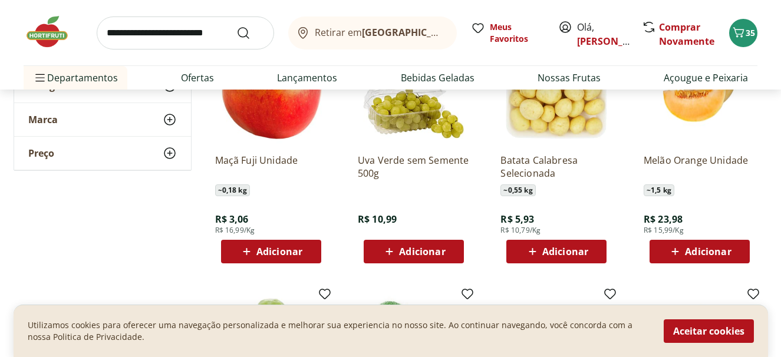
click at [400, 249] on span "Adicionar" at bounding box center [422, 251] width 46 height 9
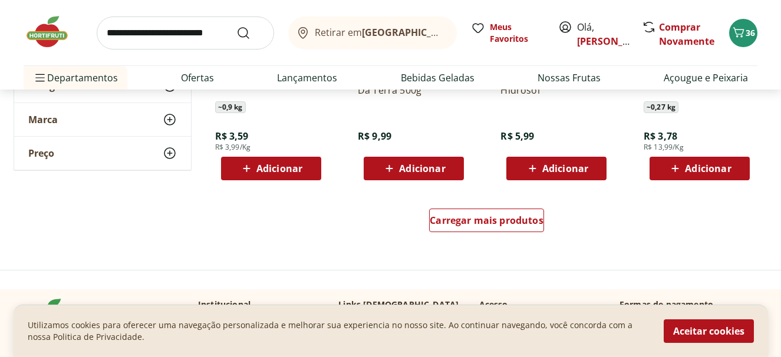
scroll to position [8481, 0]
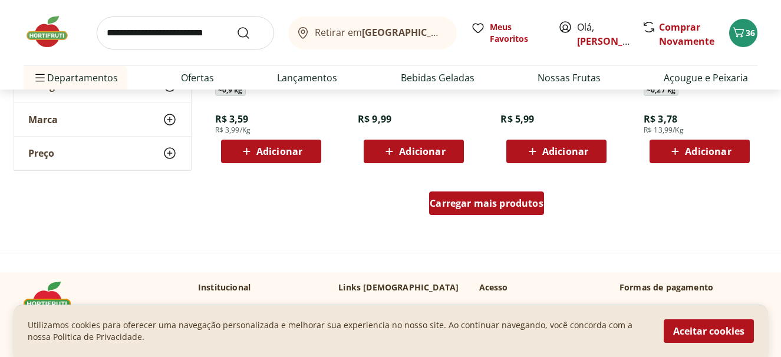
click at [478, 200] on span "Carregar mais produtos" at bounding box center [487, 203] width 114 height 9
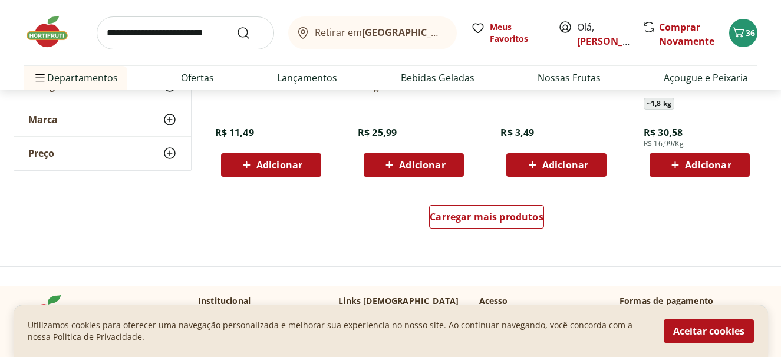
scroll to position [9199, 0]
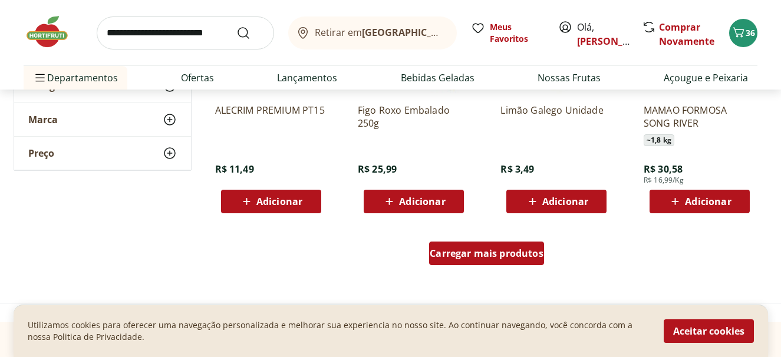
click at [500, 254] on span "Carregar mais produtos" at bounding box center [487, 253] width 114 height 9
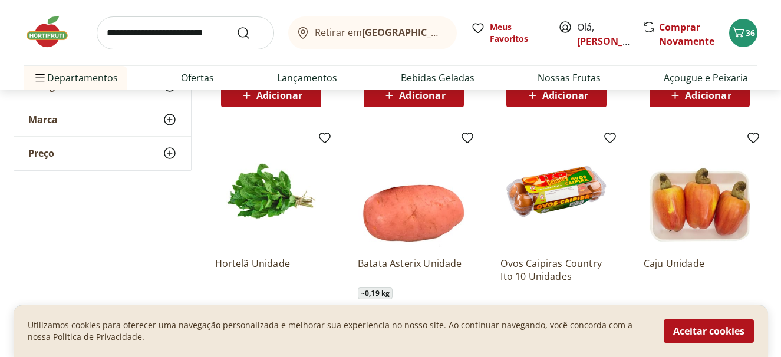
scroll to position [9615, 0]
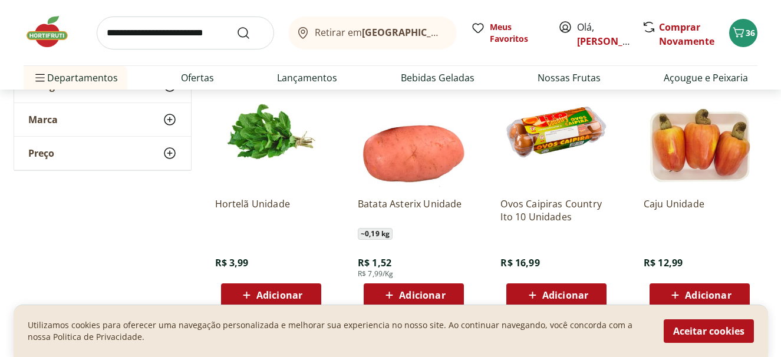
click at [279, 294] on span "Adicionar" at bounding box center [279, 295] width 46 height 9
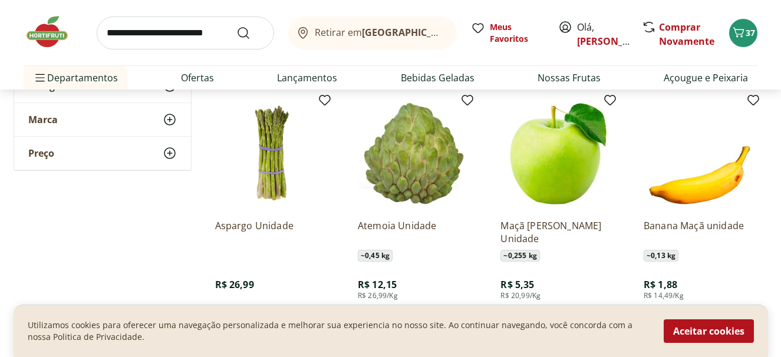
scroll to position [9951, 0]
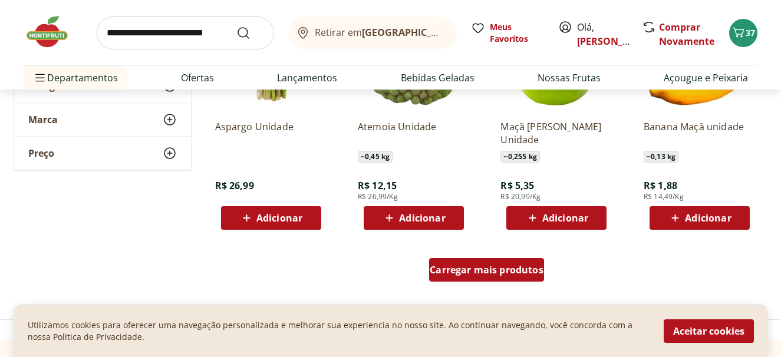
click at [521, 267] on span "Carregar mais produtos" at bounding box center [487, 269] width 114 height 9
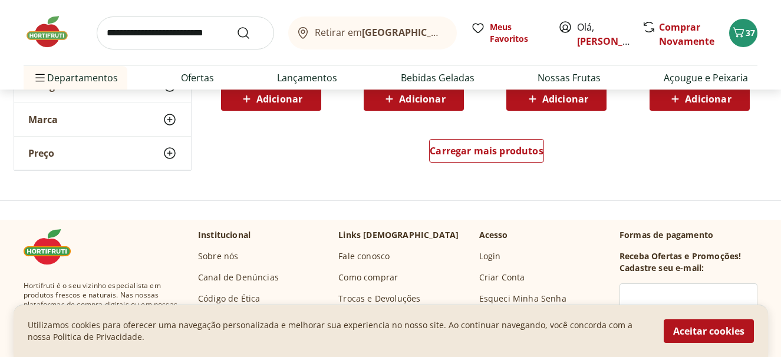
scroll to position [10861, 0]
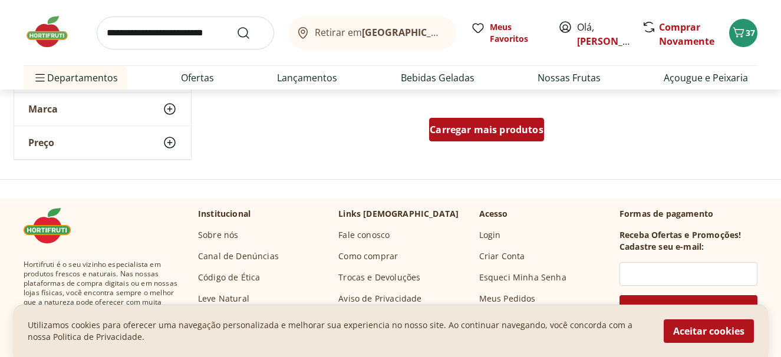
click at [521, 125] on span "Carregar mais produtos" at bounding box center [487, 129] width 114 height 9
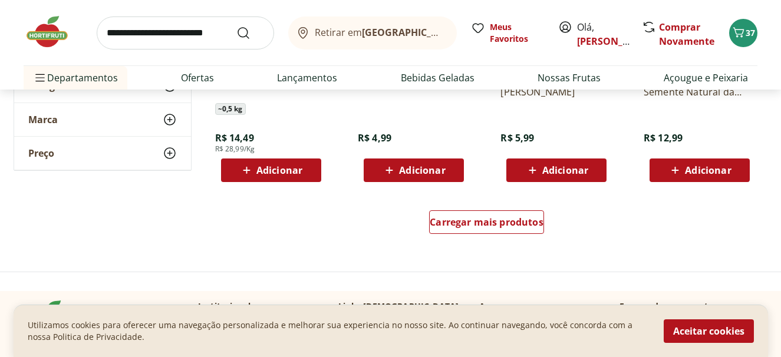
scroll to position [11582, 0]
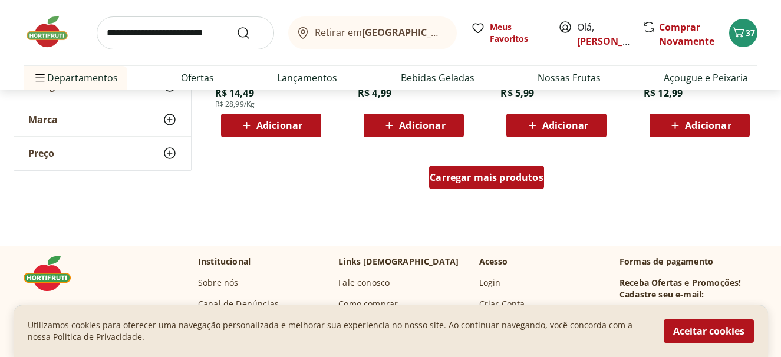
click at [495, 179] on span "Carregar mais produtos" at bounding box center [487, 177] width 114 height 9
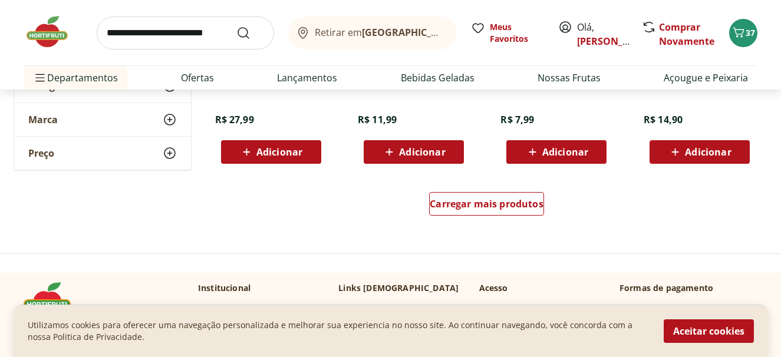
scroll to position [12371, 0]
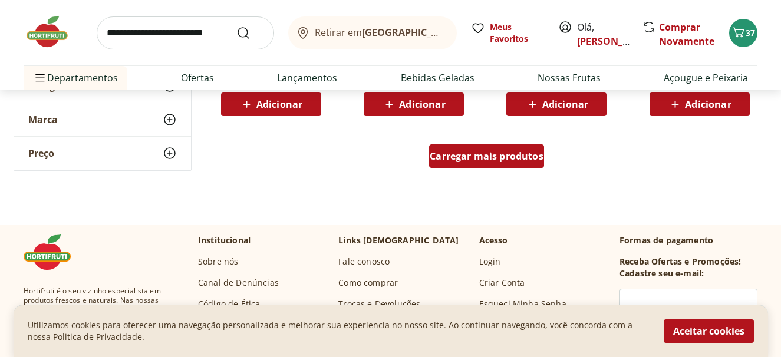
click at [502, 157] on span "Carregar mais produtos" at bounding box center [487, 156] width 114 height 9
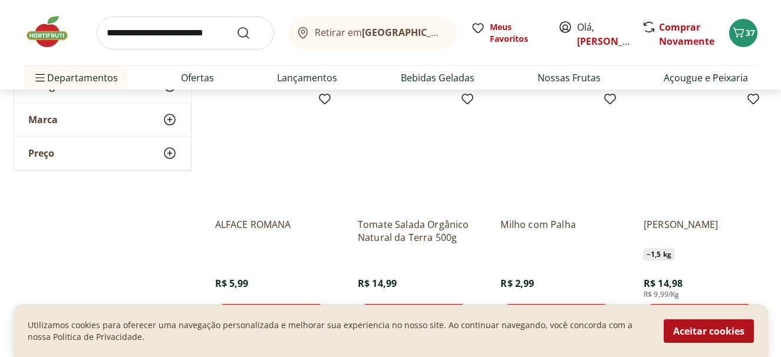
scroll to position [13105, 0]
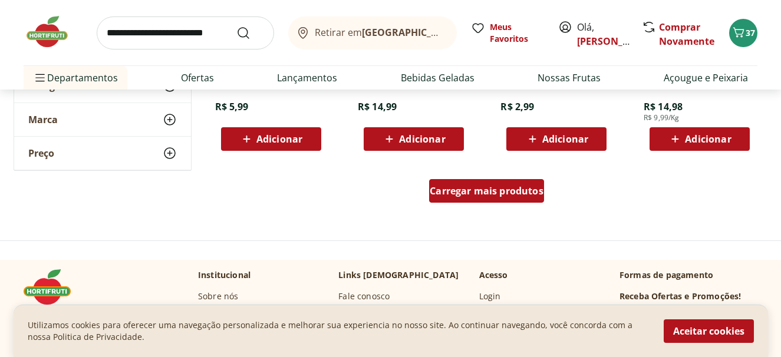
click at [493, 190] on span "Carregar mais produtos" at bounding box center [487, 190] width 114 height 9
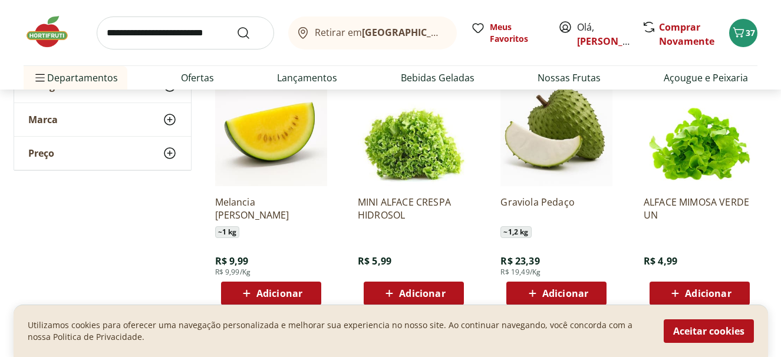
scroll to position [13880, 0]
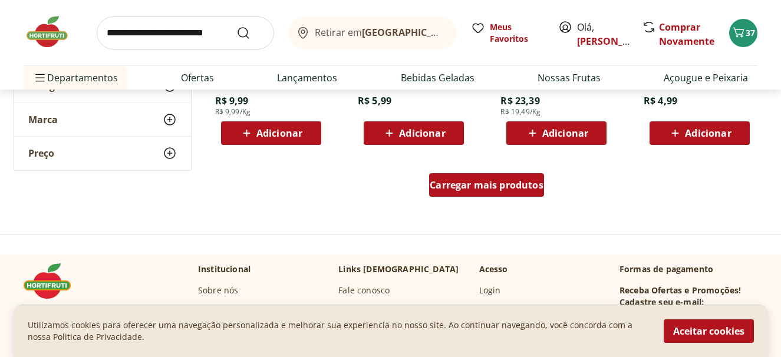
click at [478, 183] on span "Carregar mais produtos" at bounding box center [487, 184] width 114 height 9
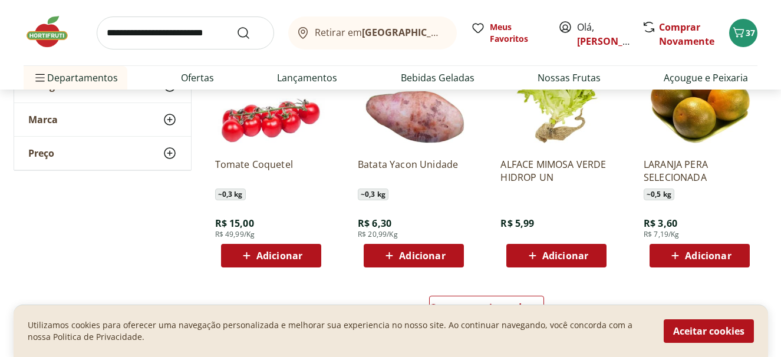
scroll to position [14555, 0]
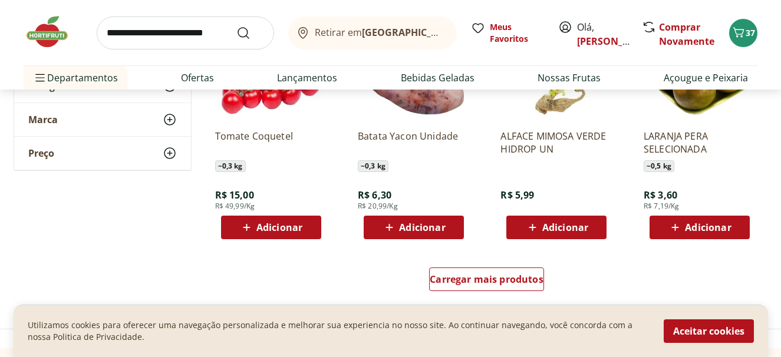
click at [275, 226] on span "Adicionar" at bounding box center [279, 227] width 46 height 9
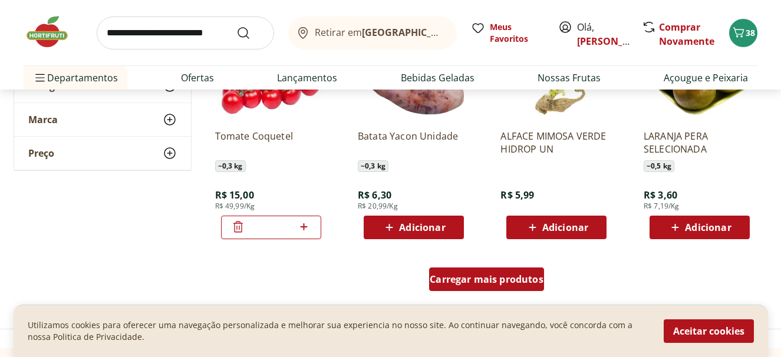
click at [518, 281] on span "Carregar mais produtos" at bounding box center [487, 279] width 114 height 9
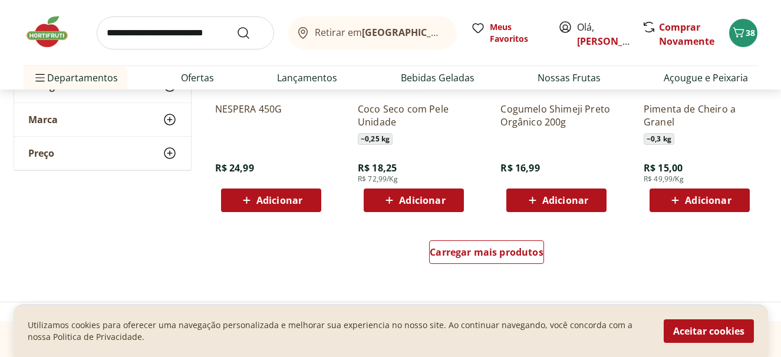
scroll to position [15468, 0]
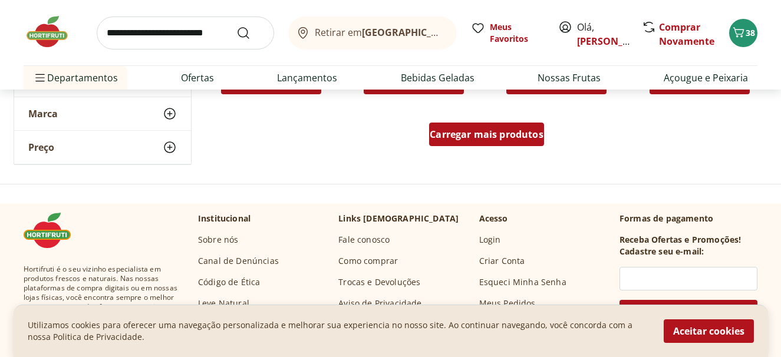
click at [506, 133] on span "Carregar mais produtos" at bounding box center [487, 134] width 114 height 9
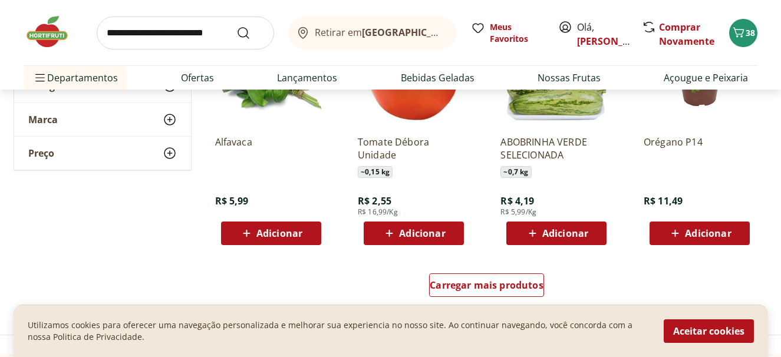
scroll to position [16241, 0]
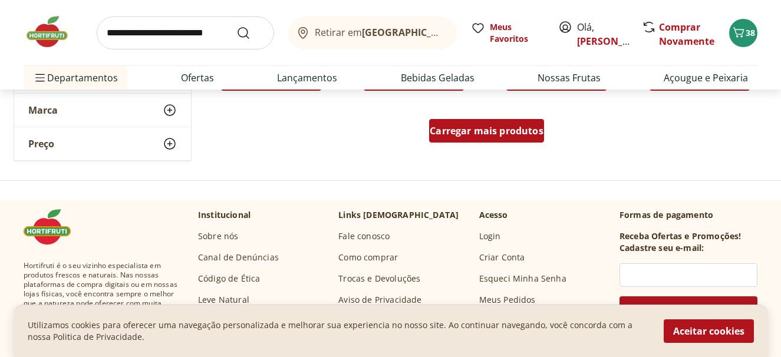
click at [486, 130] on span "Carregar mais produtos" at bounding box center [487, 130] width 114 height 9
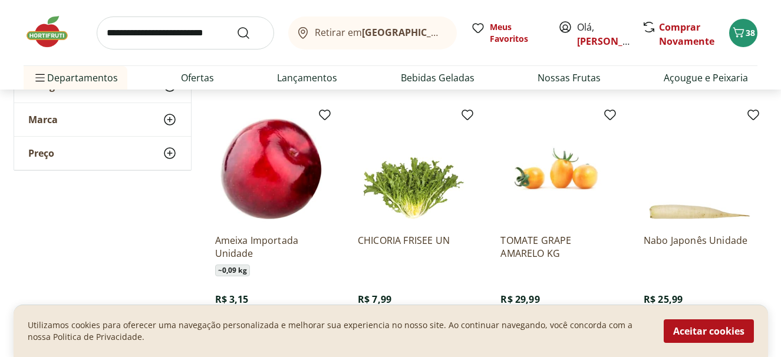
scroll to position [16918, 0]
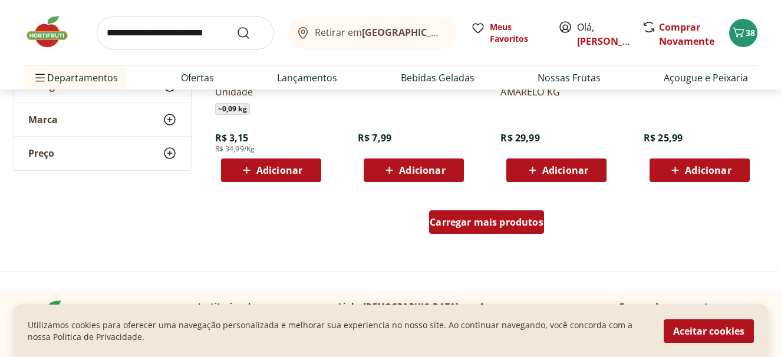
click at [498, 222] on span "Carregar mais produtos" at bounding box center [487, 222] width 114 height 9
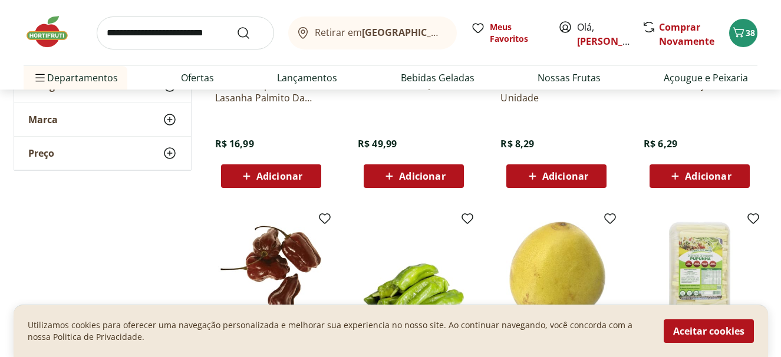
scroll to position [17555, 0]
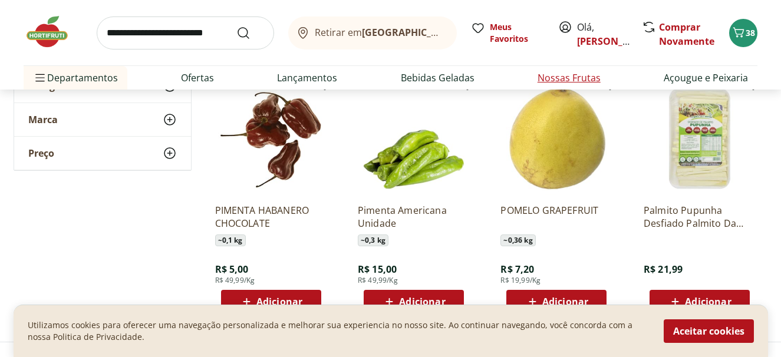
click at [551, 77] on link "Nossas Frutas" at bounding box center [569, 78] width 63 height 14
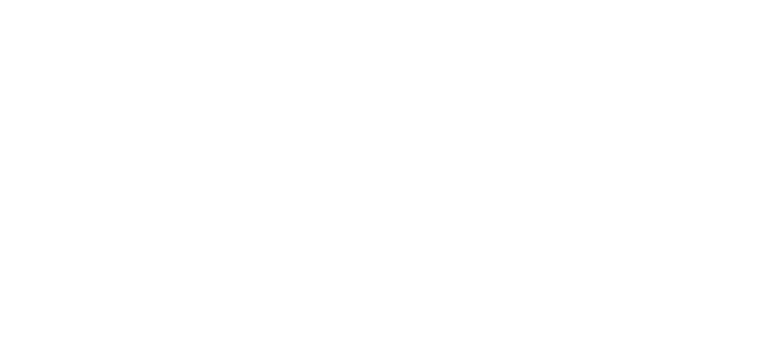
select select "**********"
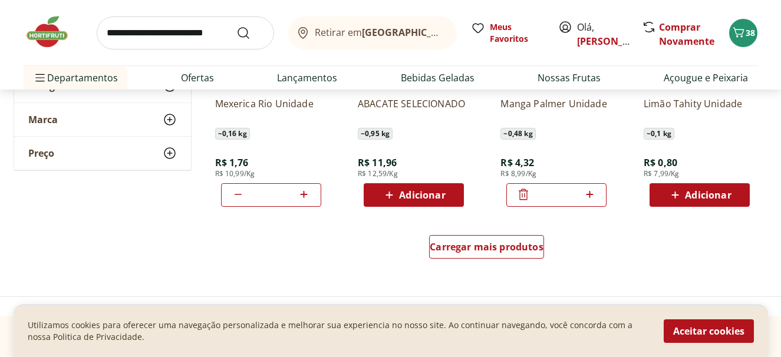
scroll to position [753, 0]
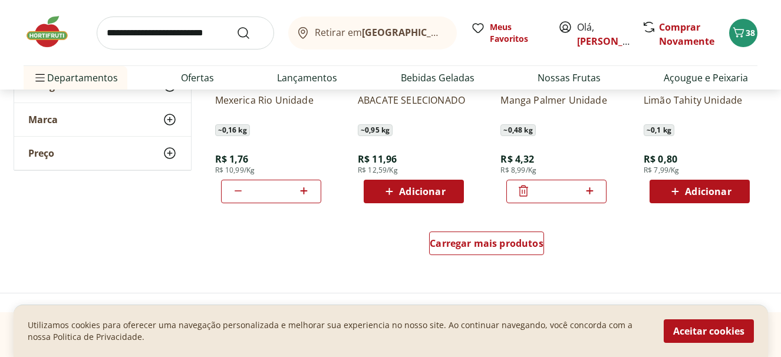
click at [174, 35] on input "search" at bounding box center [185, 33] width 177 height 33
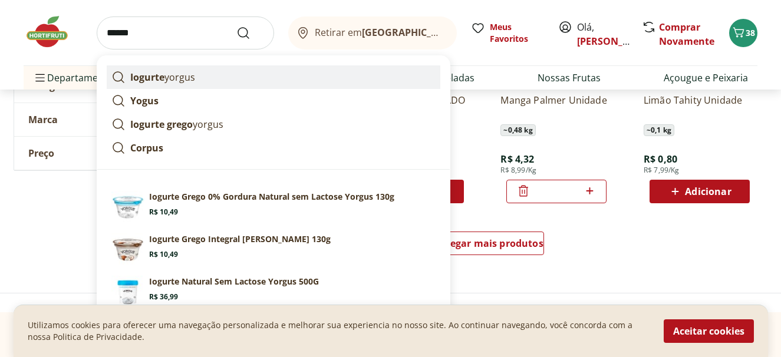
click at [163, 74] on strong "Iogurte" at bounding box center [147, 77] width 34 height 13
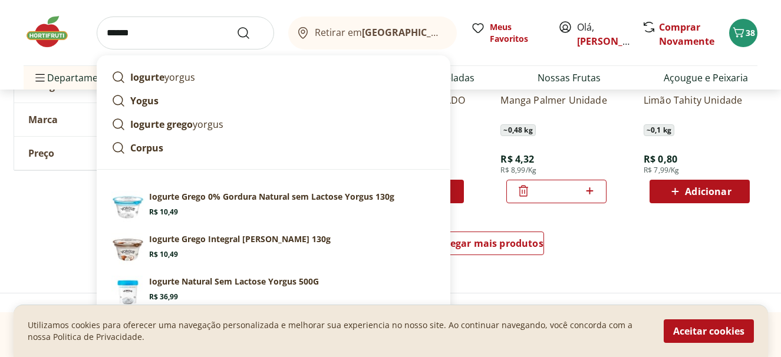
type input "**********"
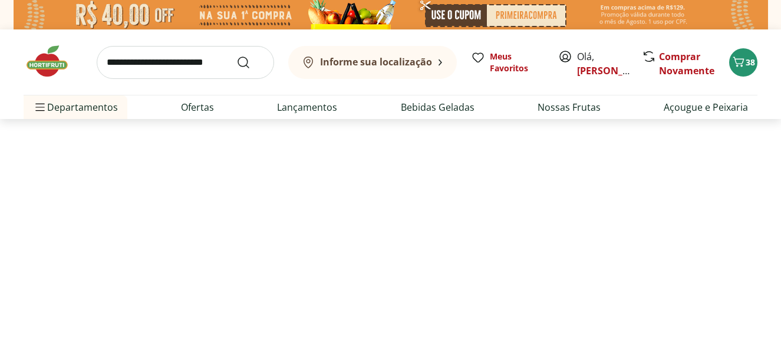
select select "**********"
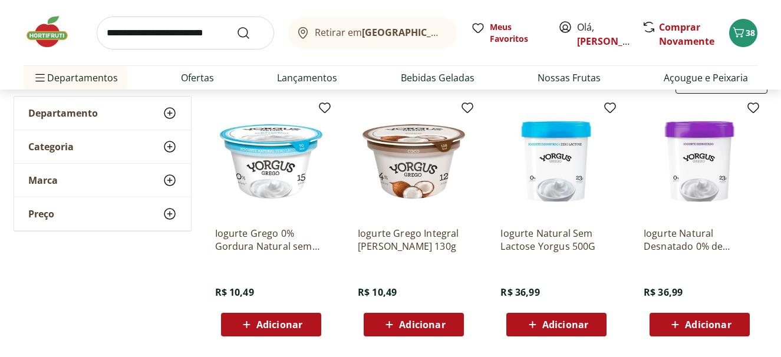
scroll to position [166, 0]
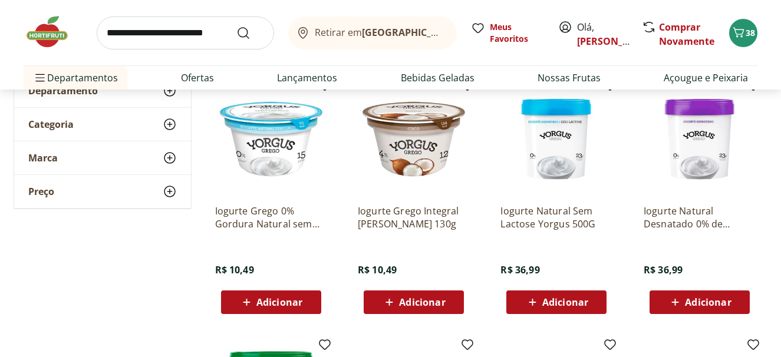
click at [571, 301] on span "Adicionar" at bounding box center [565, 302] width 46 height 9
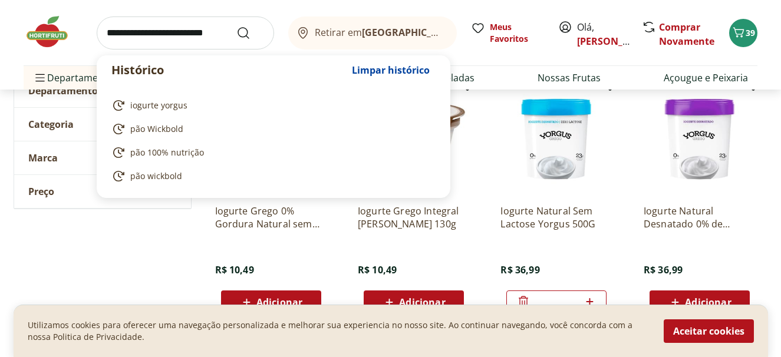
click at [160, 36] on input "search" at bounding box center [185, 33] width 177 height 33
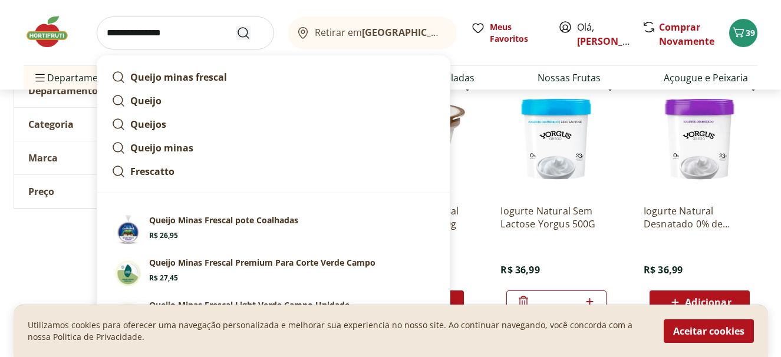
type input "**********"
click at [243, 32] on icon "Submit Search" at bounding box center [243, 33] width 14 height 14
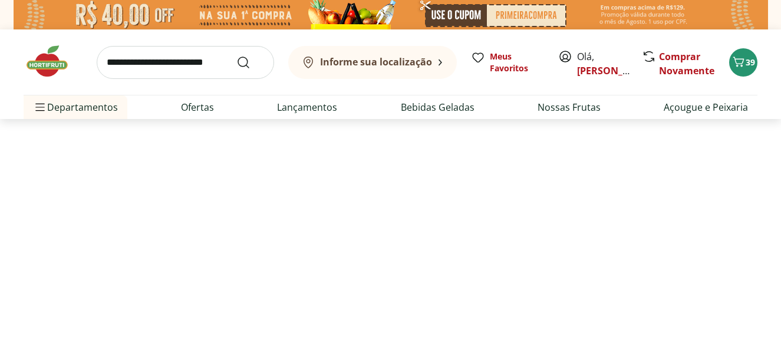
select select "**********"
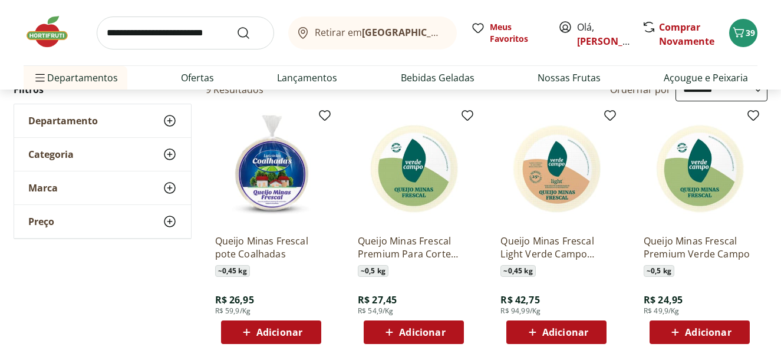
scroll to position [167, 0]
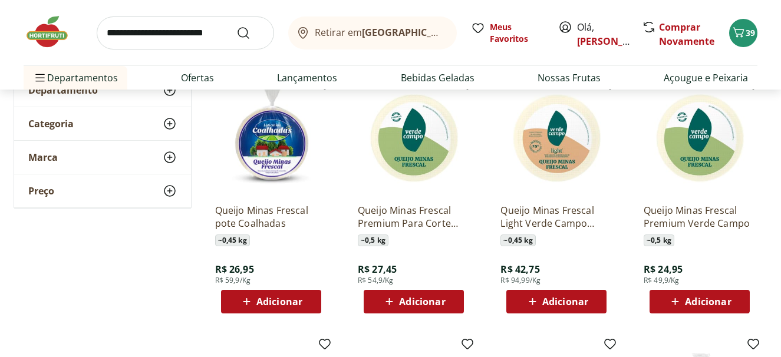
click at [277, 299] on span "Adicionar" at bounding box center [279, 301] width 46 height 9
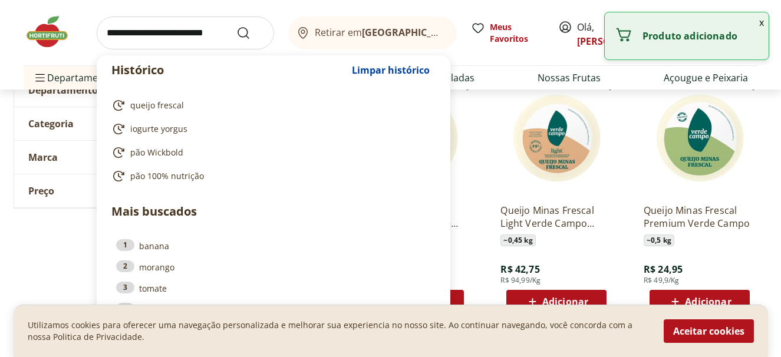
click at [160, 36] on input "search" at bounding box center [185, 33] width 177 height 33
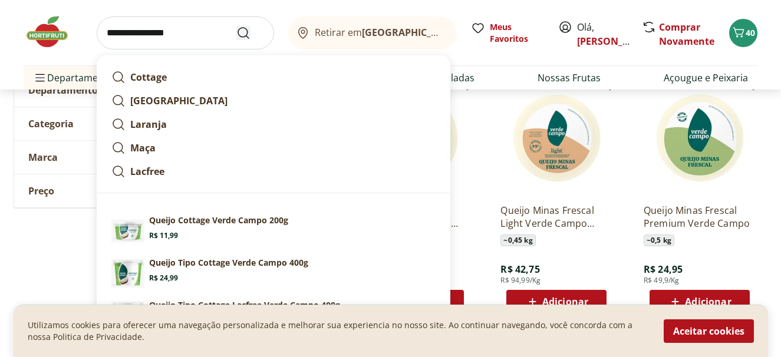
type input "**********"
click at [245, 29] on icon "Submit Search" at bounding box center [243, 33] width 14 height 14
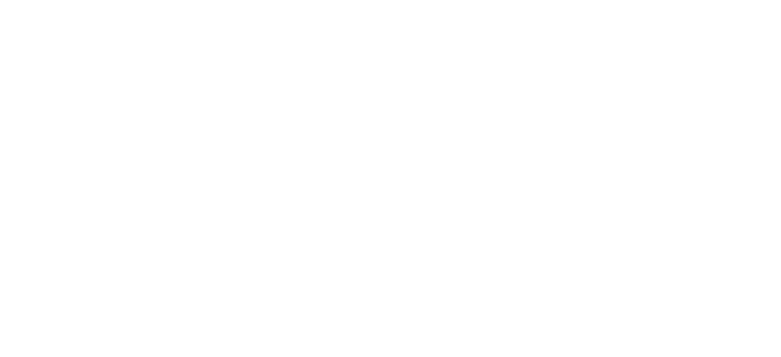
select select "**********"
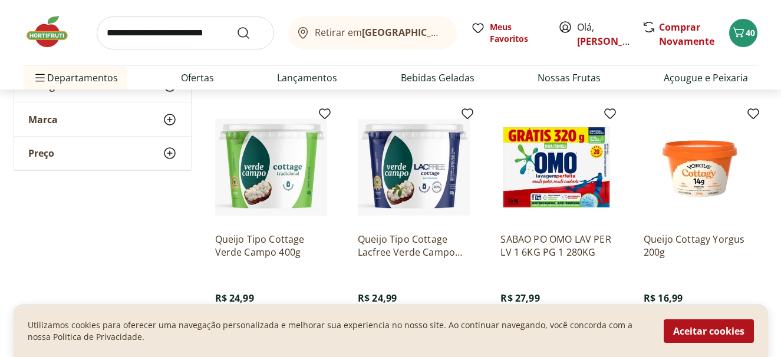
scroll to position [429, 0]
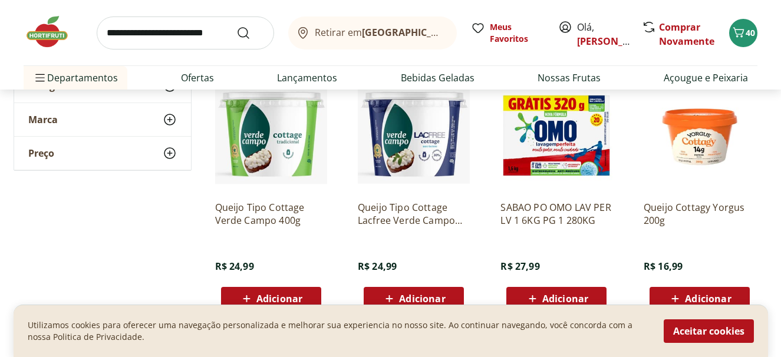
click at [417, 297] on span "Adicionar" at bounding box center [422, 298] width 46 height 9
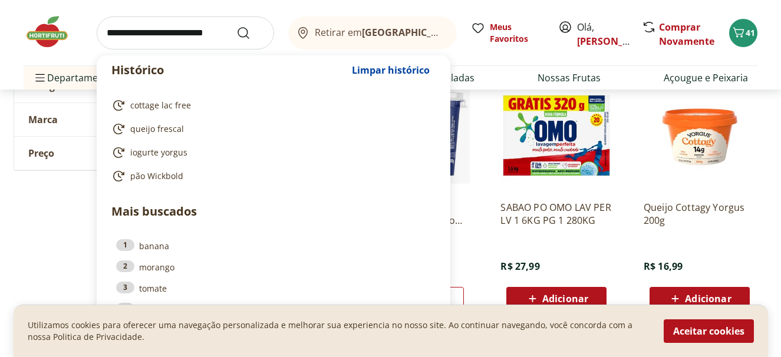
drag, startPoint x: 193, startPoint y: 32, endPoint x: 195, endPoint y: 17, distance: 16.0
click at [192, 32] on input "search" at bounding box center [185, 33] width 177 height 33
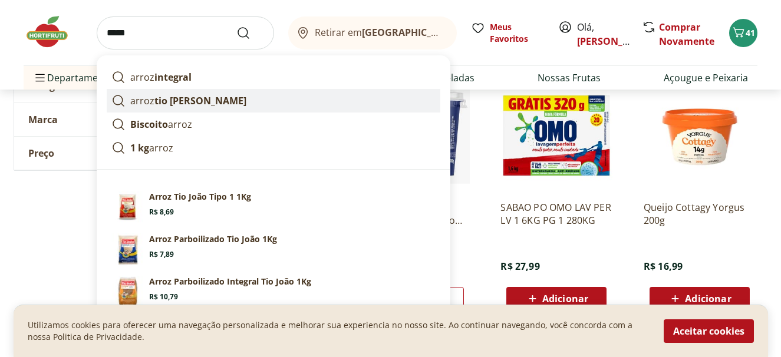
click at [181, 100] on strong "tio joão" at bounding box center [200, 100] width 92 height 13
type input "**********"
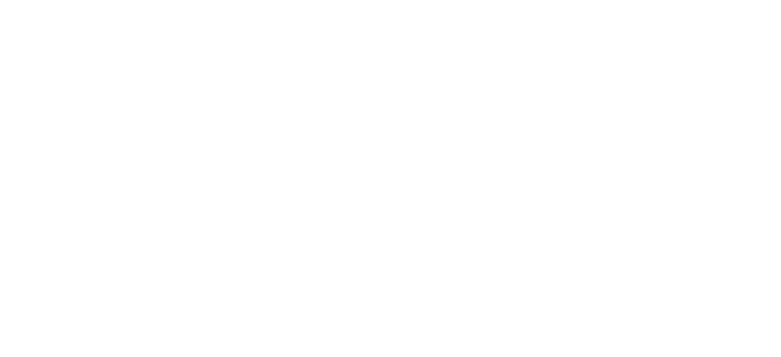
select select "**********"
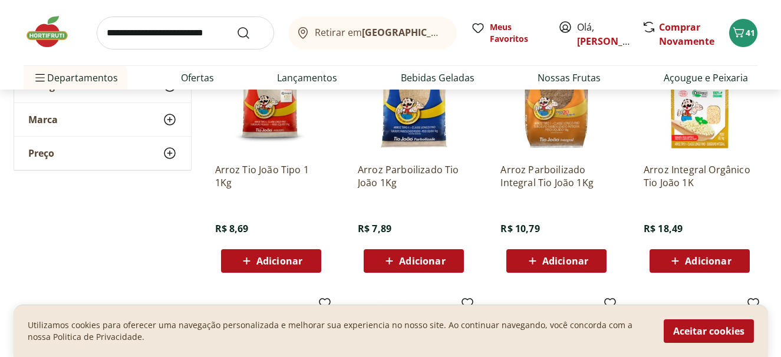
scroll to position [213, 0]
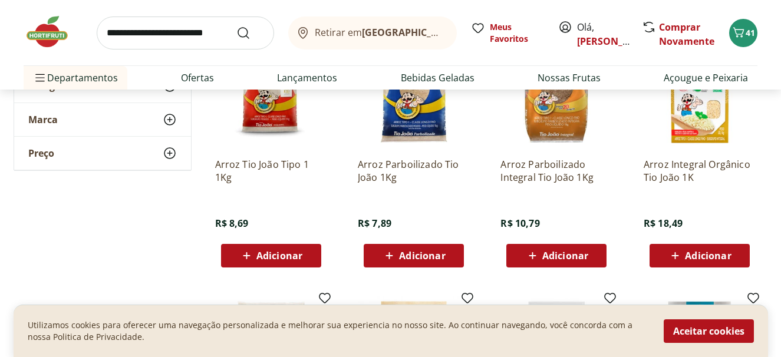
click at [293, 255] on span "Adicionar" at bounding box center [279, 255] width 46 height 9
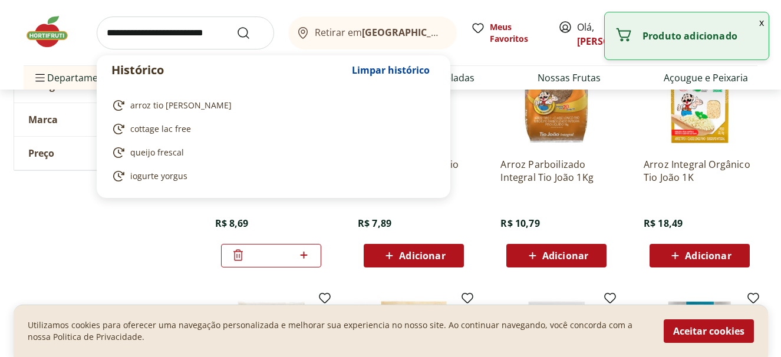
click at [212, 30] on input "search" at bounding box center [185, 33] width 177 height 33
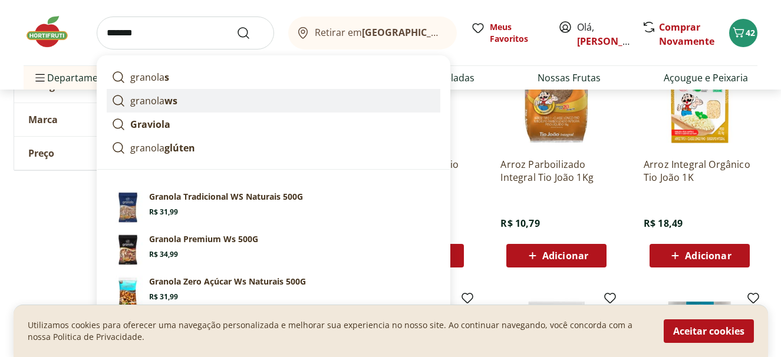
click at [152, 100] on p "granola ws" at bounding box center [153, 101] width 47 height 14
type input "**********"
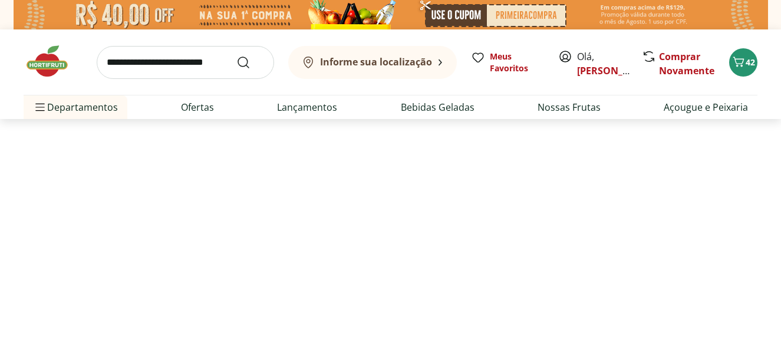
select select "**********"
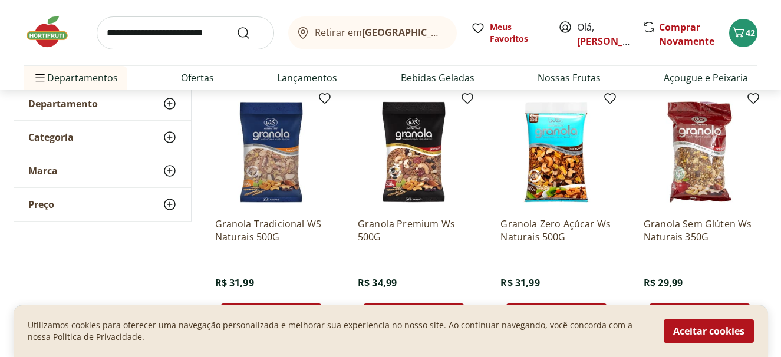
scroll to position [226, 0]
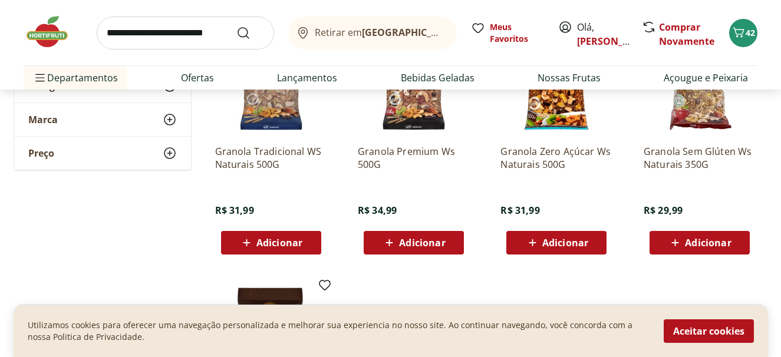
click at [678, 238] on icon at bounding box center [675, 243] width 15 height 14
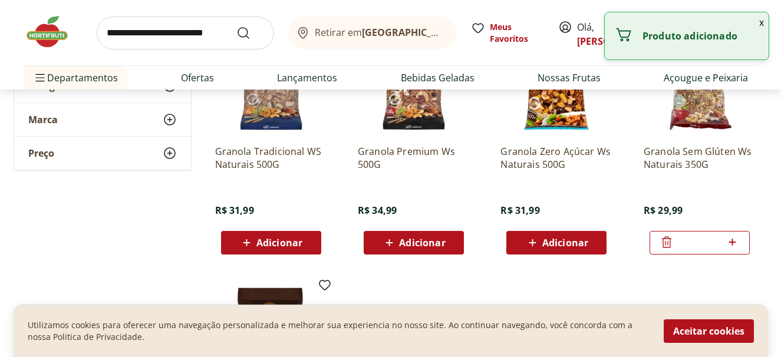
click at [733, 242] on icon at bounding box center [732, 242] width 7 height 7
type input "*"
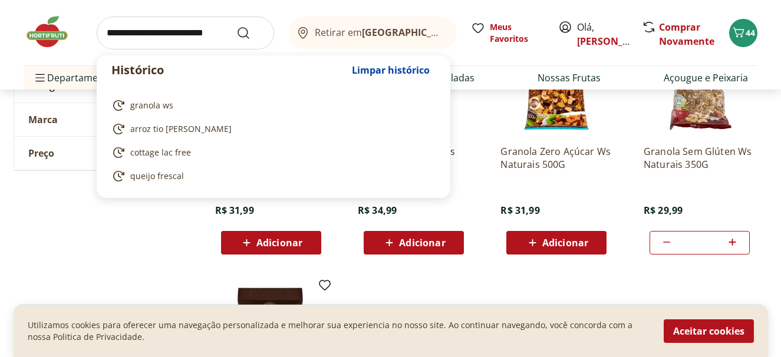
click at [182, 35] on input "search" at bounding box center [185, 33] width 177 height 33
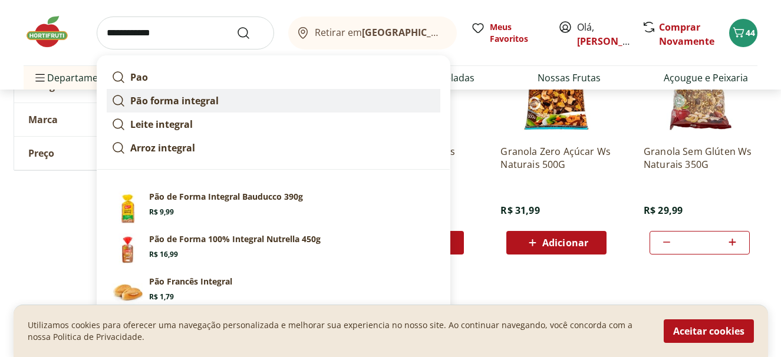
click at [160, 98] on strong "Pão forma integral" at bounding box center [174, 100] width 88 height 13
type input "**********"
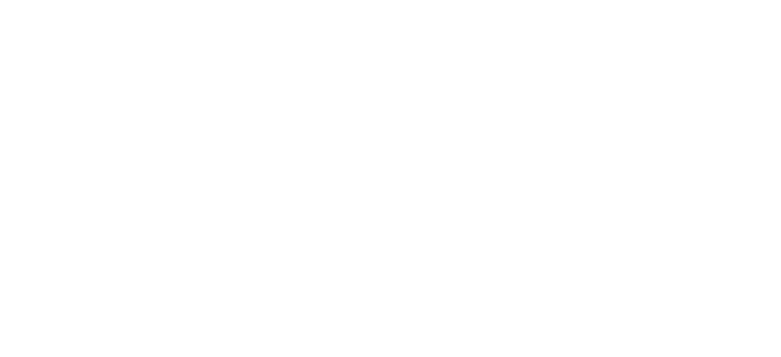
select select "**********"
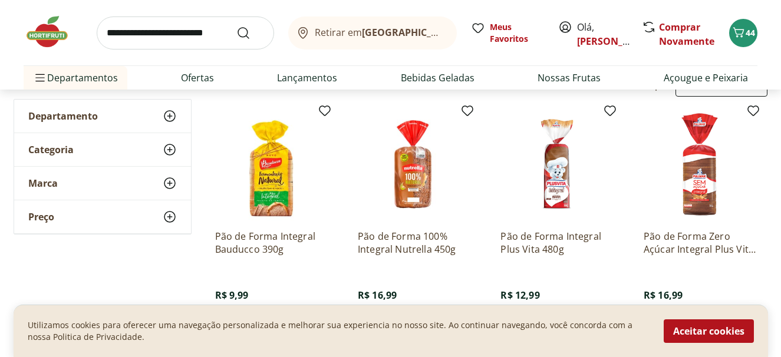
scroll to position [133, 0]
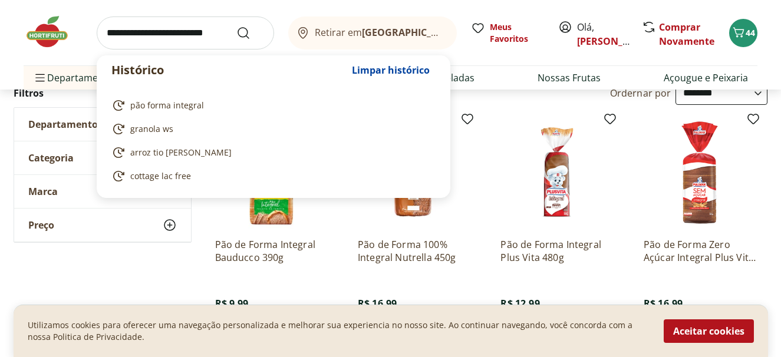
click at [229, 35] on input "search" at bounding box center [185, 33] width 177 height 33
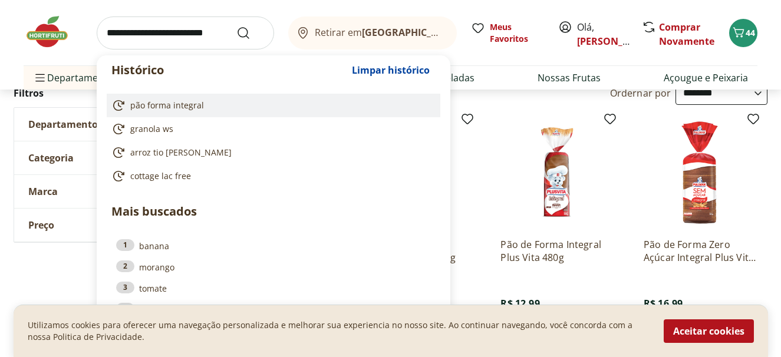
click at [191, 104] on span "pão forma integral" at bounding box center [167, 106] width 74 height 12
type input "**********"
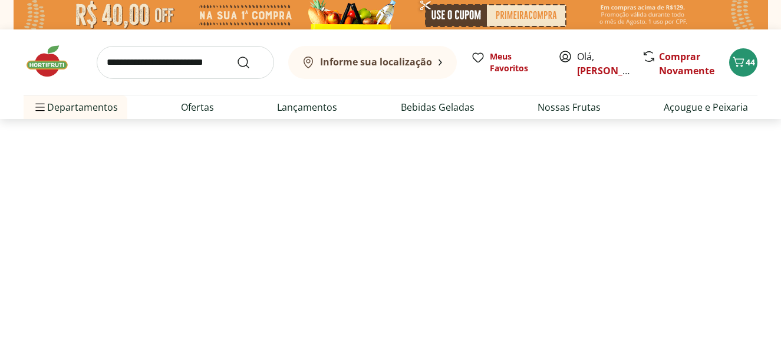
select select "**********"
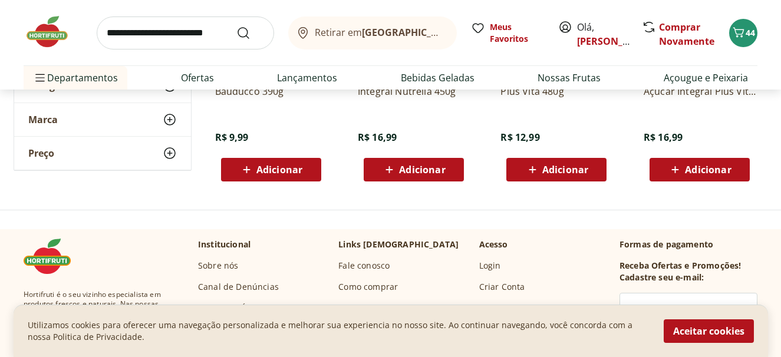
scroll to position [104, 0]
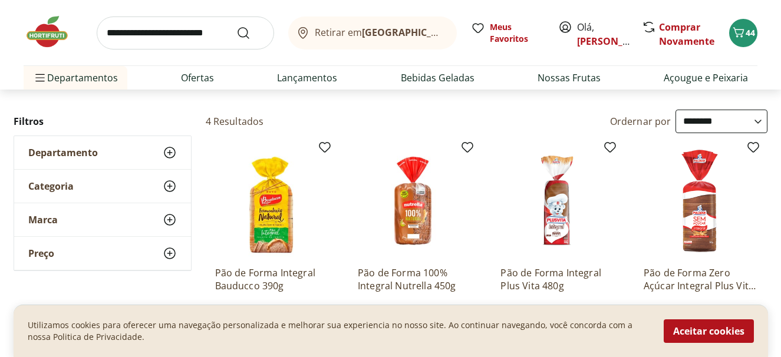
click at [219, 33] on input "search" at bounding box center [185, 33] width 177 height 33
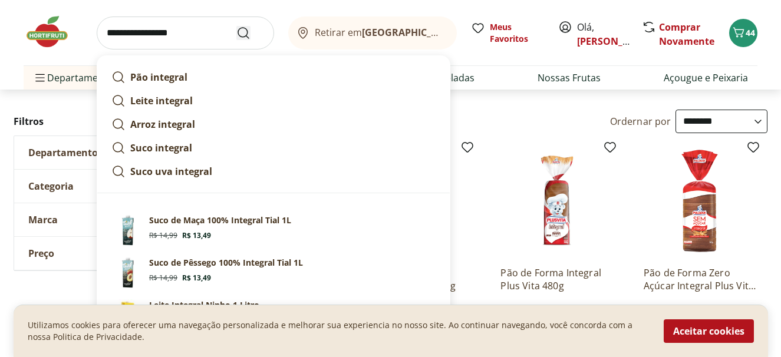
type input "**********"
click at [244, 33] on icon "Submit Search" at bounding box center [243, 33] width 14 height 14
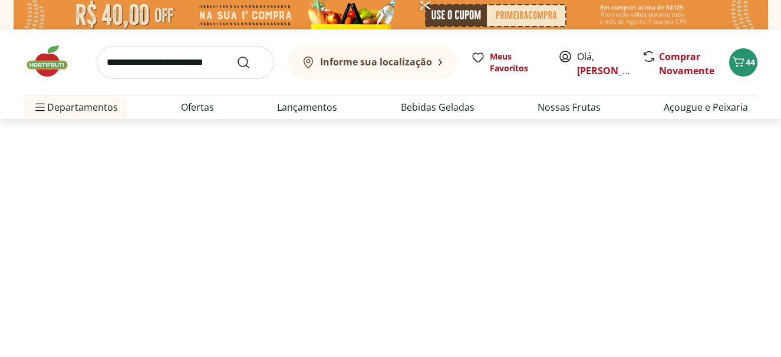
select select "**********"
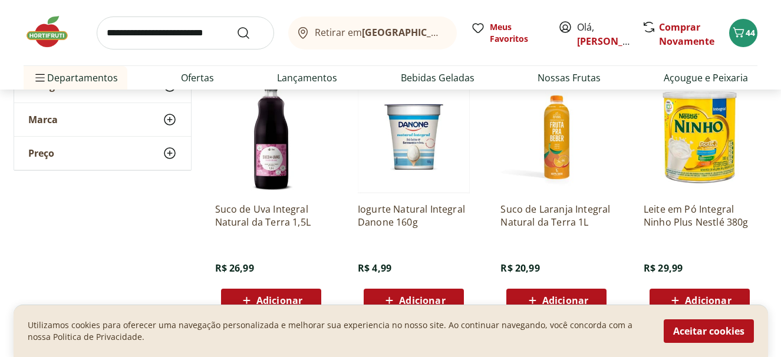
scroll to position [218, 0]
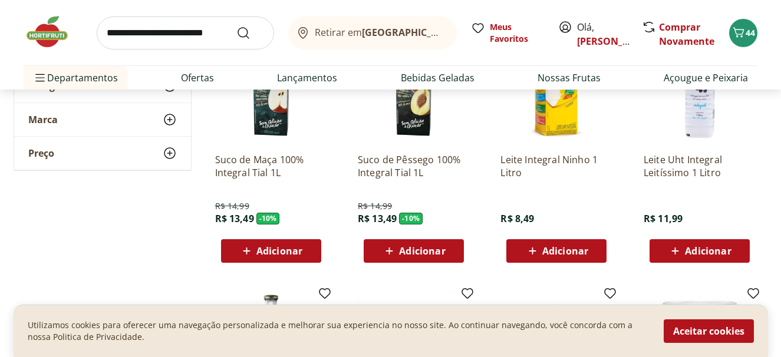
click at [144, 35] on input "search" at bounding box center [185, 33] width 177 height 33
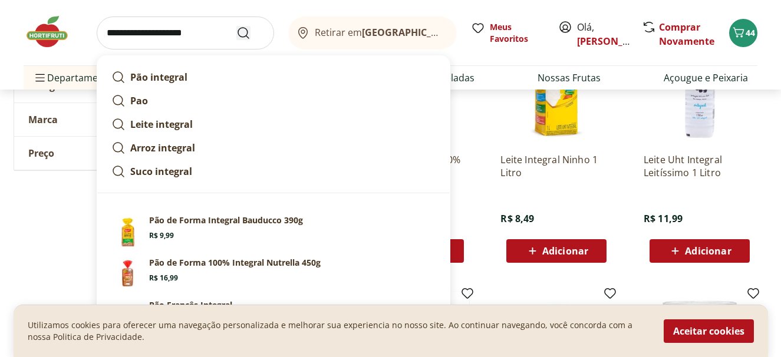
type input "**********"
click at [242, 31] on icon "Submit Search" at bounding box center [243, 33] width 14 height 14
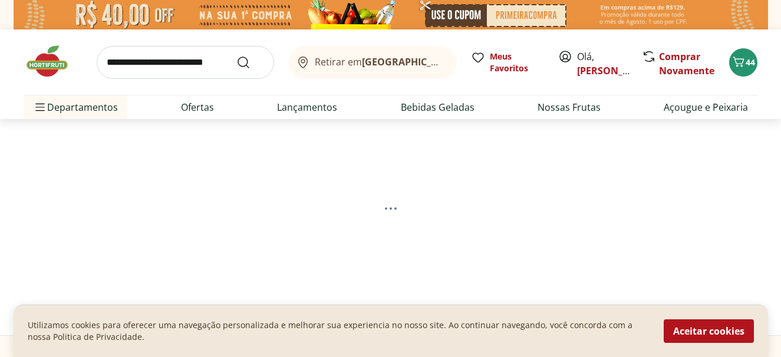
select select "**********"
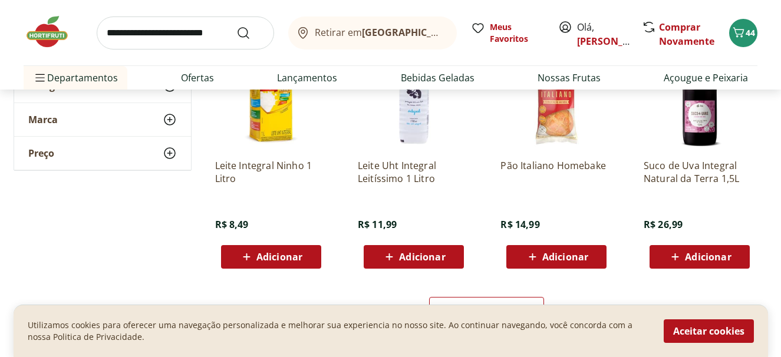
scroll to position [535, 0]
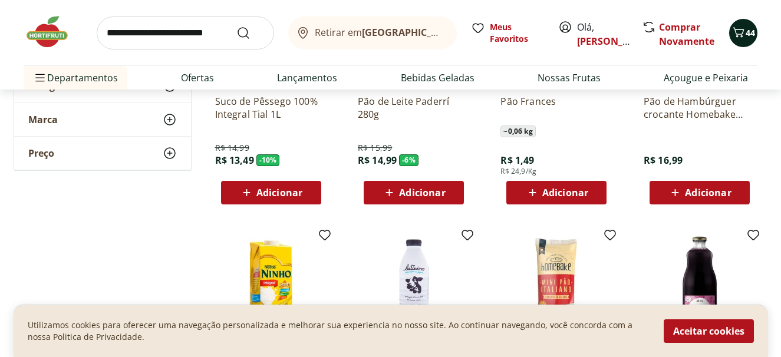
click at [740, 32] on icon "Carrinho" at bounding box center [739, 32] width 14 height 14
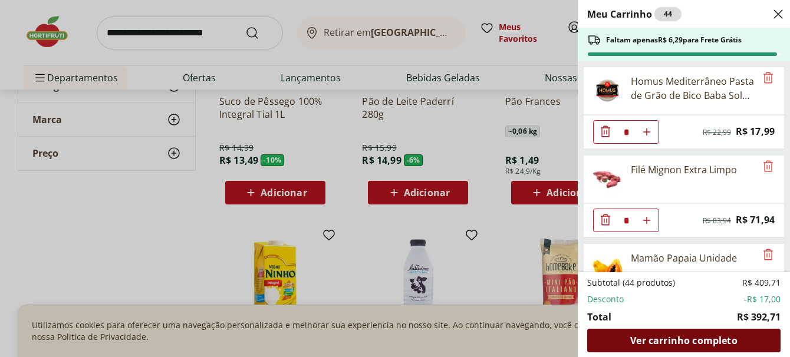
click at [677, 341] on span "Ver carrinho completo" at bounding box center [683, 340] width 107 height 9
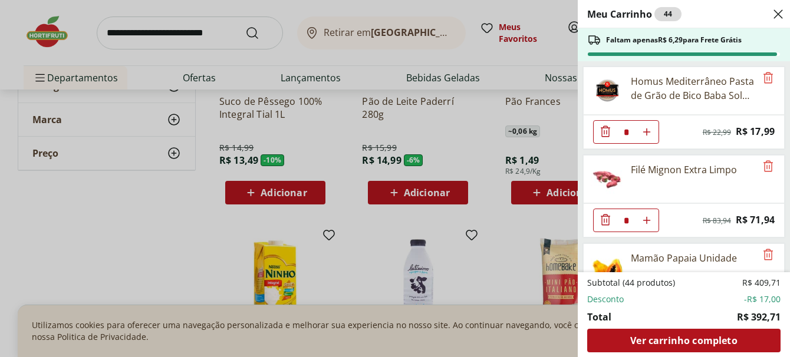
click at [208, 39] on div "Meu Carrinho 44 Faltam apenas R$ 6,29 para Frete Grátis Homus Mediterrâneo Past…" at bounding box center [395, 178] width 790 height 357
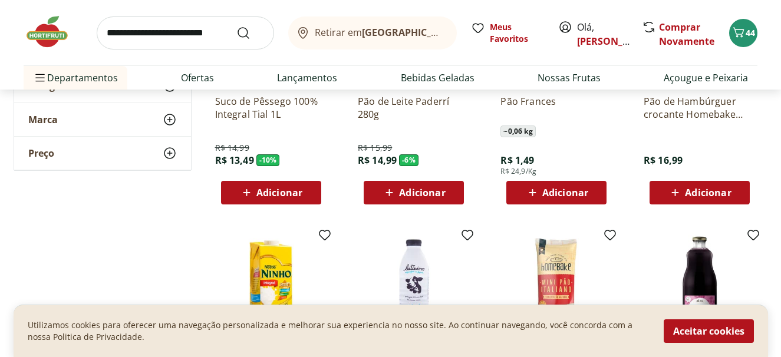
click at [172, 22] on input "search" at bounding box center [185, 33] width 177 height 33
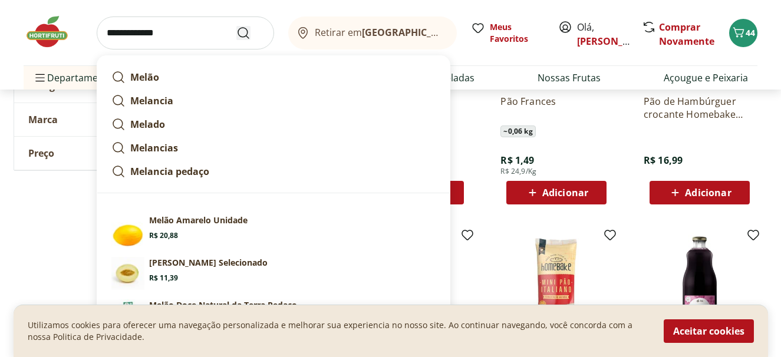
type input "**********"
click at [245, 32] on icon "Submit Search" at bounding box center [243, 33] width 14 height 14
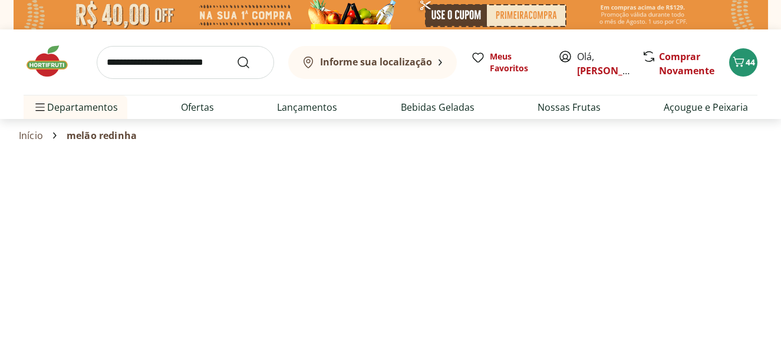
select select "**********"
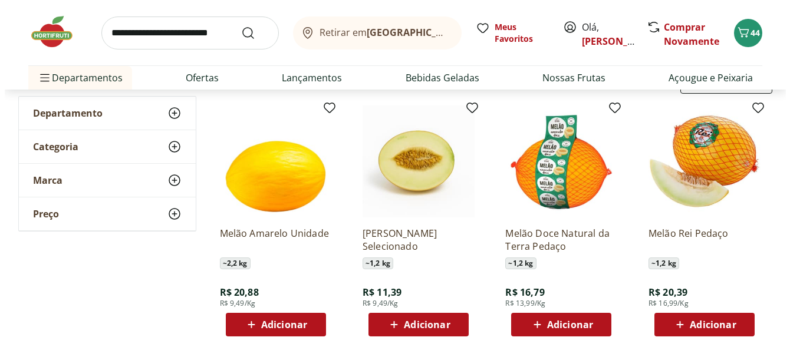
scroll to position [166, 0]
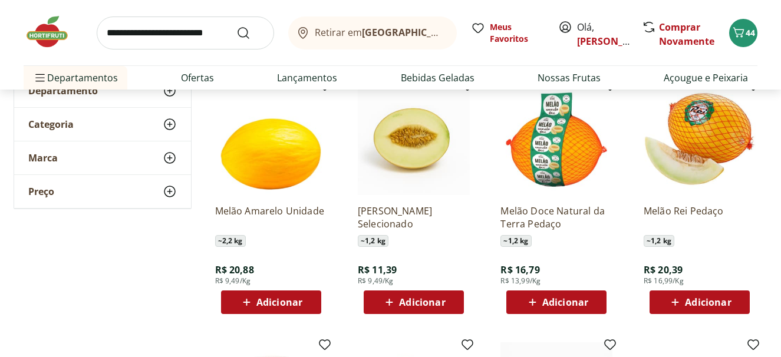
click at [562, 300] on span "Adicionar" at bounding box center [565, 302] width 46 height 9
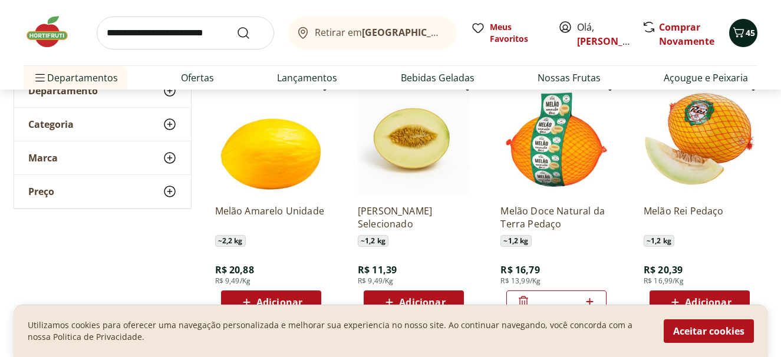
click at [743, 31] on icon "Carrinho" at bounding box center [738, 32] width 11 height 10
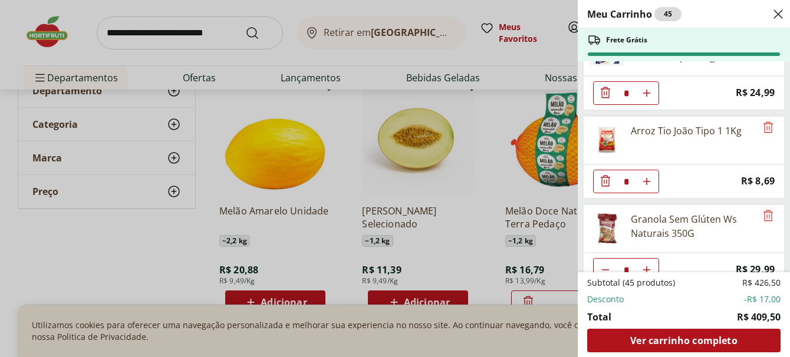
scroll to position [1474, 0]
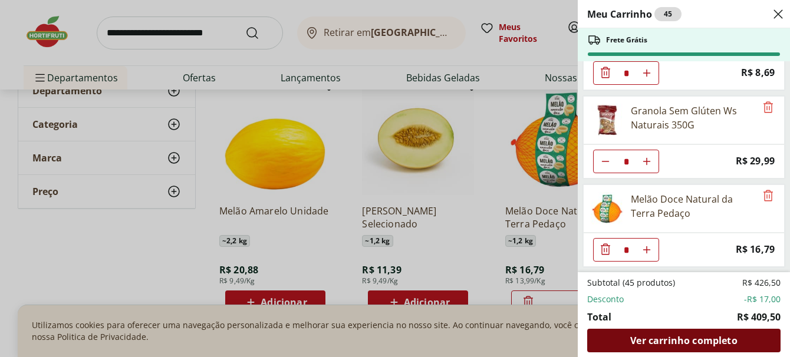
click at [682, 341] on span "Ver carrinho completo" at bounding box center [683, 340] width 107 height 9
